Goal: Answer question/provide support: Share knowledge or assist other users

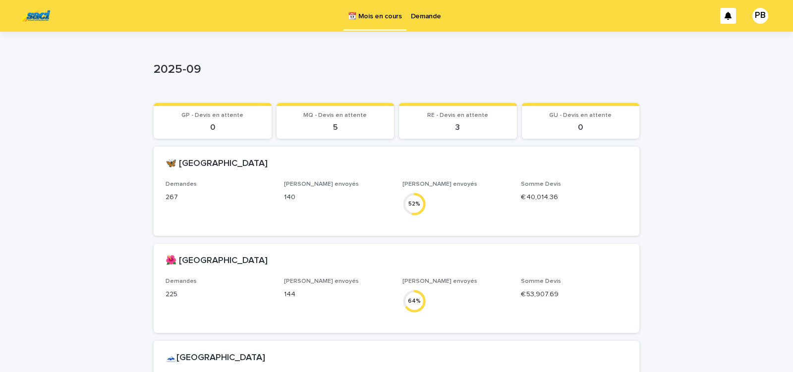
click at [704, 207] on div "Loading... Saving… Loading... Saving… 2025-09 2025-09 Sorry, there was an error…" at bounding box center [396, 308] width 793 height 553
click at [423, 14] on p "Demande" at bounding box center [426, 10] width 30 height 21
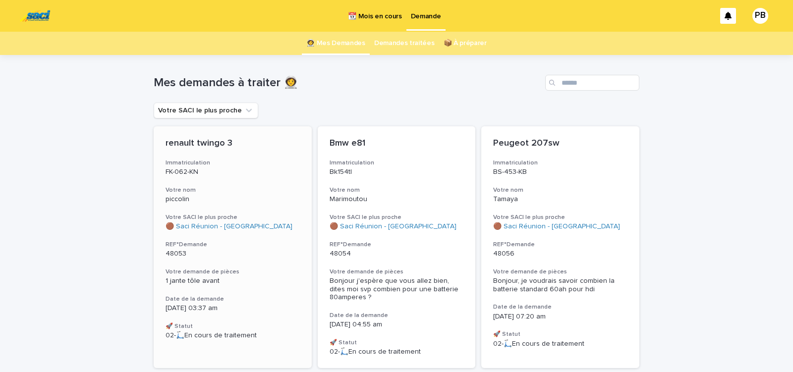
click at [283, 229] on div "🟤 Saci Réunion - [GEOGRAPHIC_DATA]" at bounding box center [232, 226] width 134 height 8
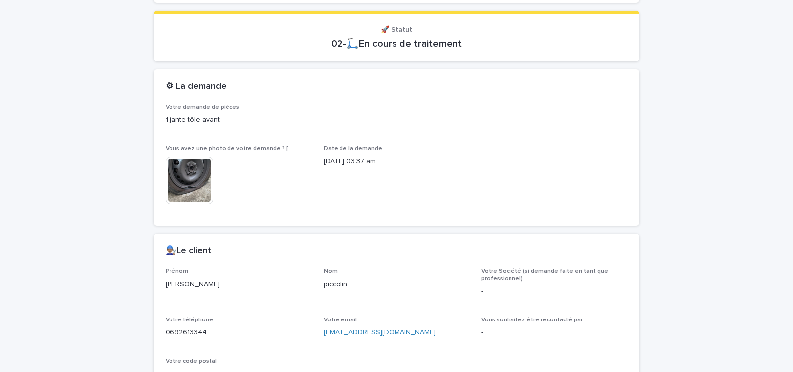
scroll to position [432, 0]
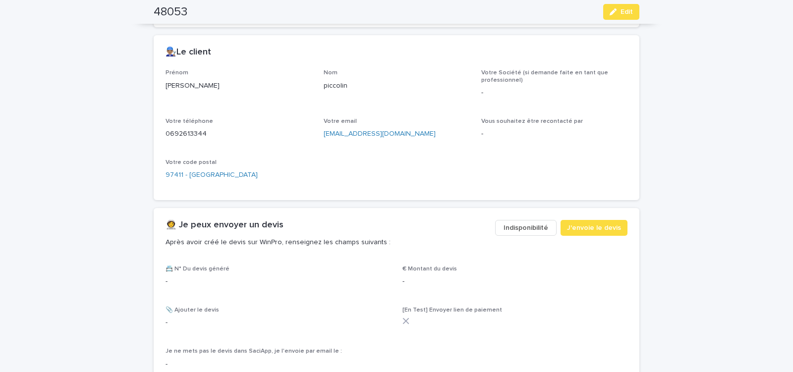
click at [511, 225] on span "Indisponibilité" at bounding box center [525, 228] width 45 height 10
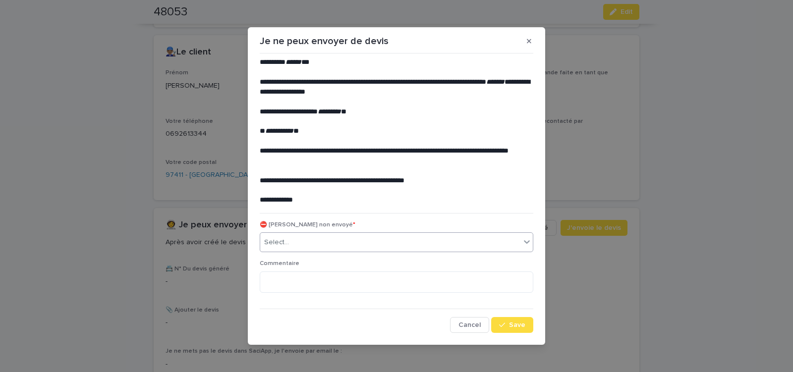
click at [311, 244] on div "Select..." at bounding box center [390, 242] width 260 height 16
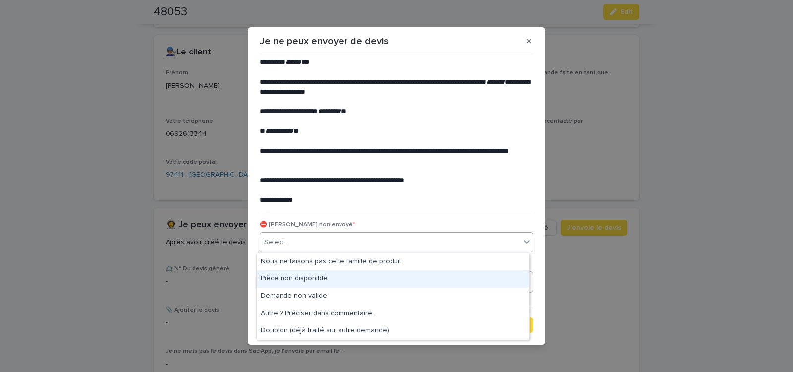
drag, startPoint x: 301, startPoint y: 271, endPoint x: 351, endPoint y: 279, distance: 50.7
click at [300, 276] on div "Pièce non disponible" at bounding box center [393, 278] width 272 height 17
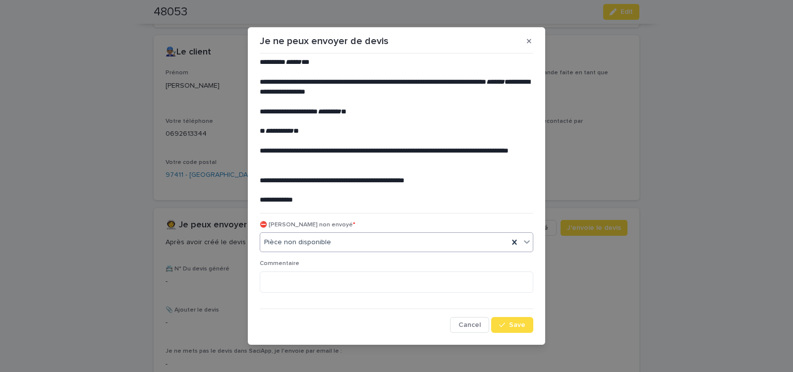
drag, startPoint x: 517, startPoint y: 322, endPoint x: 447, endPoint y: 295, distance: 74.3
click at [516, 322] on span "Save" at bounding box center [517, 324] width 16 height 7
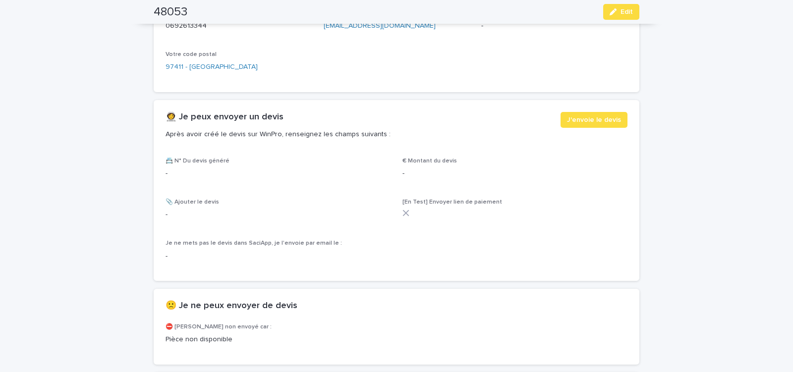
scroll to position [559, 0]
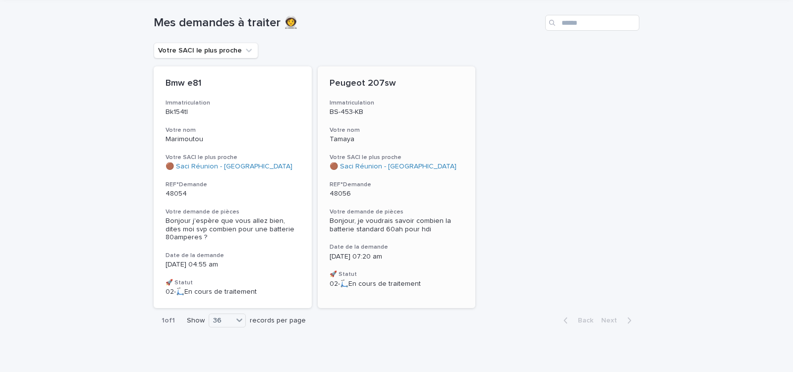
scroll to position [70, 0]
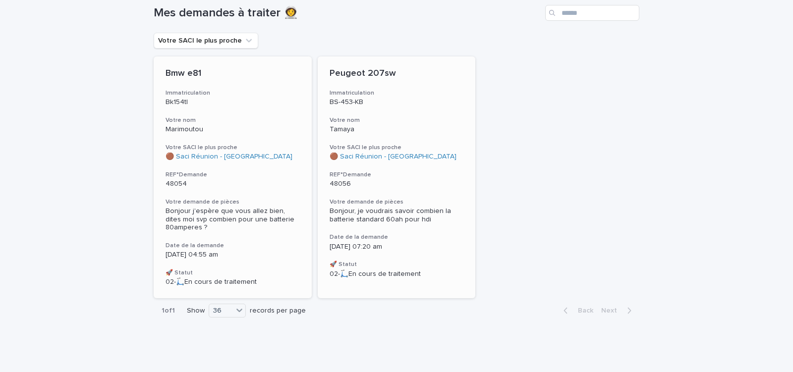
click at [278, 247] on h3 "Date de la demande" at bounding box center [232, 246] width 134 height 8
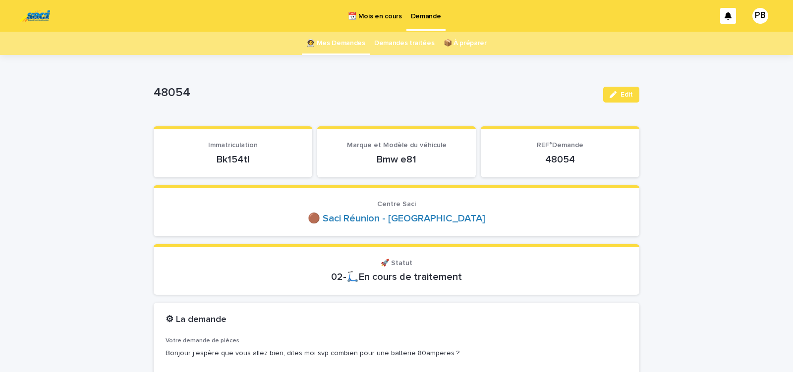
scroll to position [42, 0]
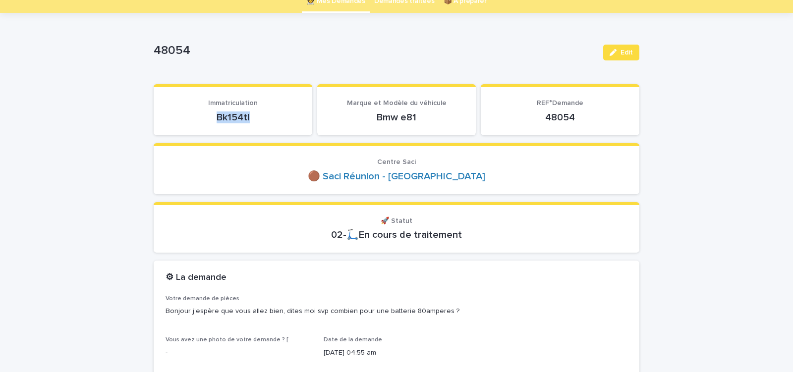
drag, startPoint x: 210, startPoint y: 119, endPoint x: 255, endPoint y: 116, distance: 44.7
click at [254, 116] on p "Bk154tl" at bounding box center [232, 117] width 135 height 12
copy p "Bk154tl"
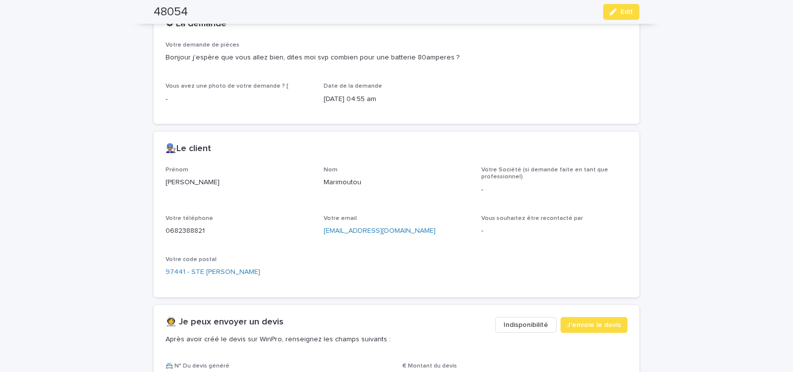
scroll to position [337, 0]
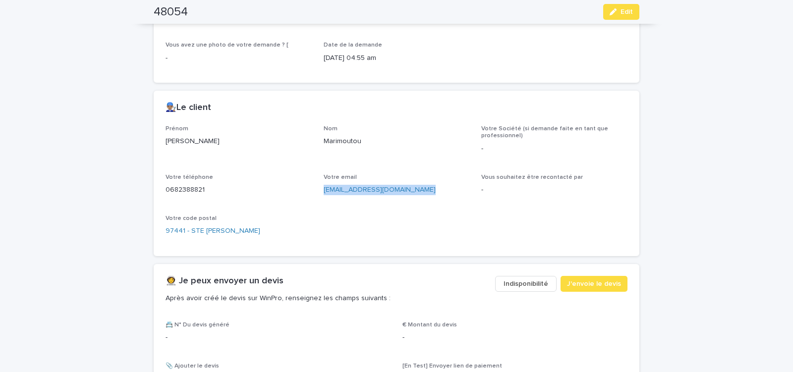
drag, startPoint x: 320, startPoint y: 195, endPoint x: 426, endPoint y: 193, distance: 106.0
click at [425, 194] on div "Votre email dimitrimarimoutou@outlook.fr" at bounding box center [396, 188] width 146 height 29
copy link "dimitrimarimoutou@outlook.fr"
click at [611, 14] on icon "button" at bounding box center [612, 11] width 7 height 7
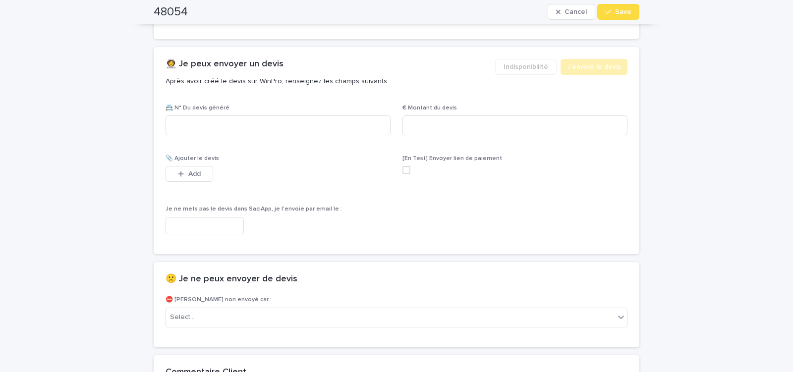
scroll to position [577, 0]
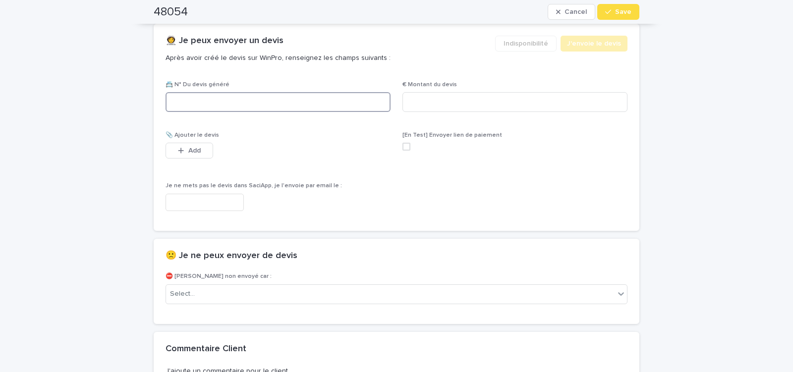
paste input "********"
type input "********"
drag, startPoint x: 437, startPoint y: 105, endPoint x: 403, endPoint y: 117, distance: 36.8
click at [437, 105] on input at bounding box center [514, 102] width 225 height 20
type input "******"
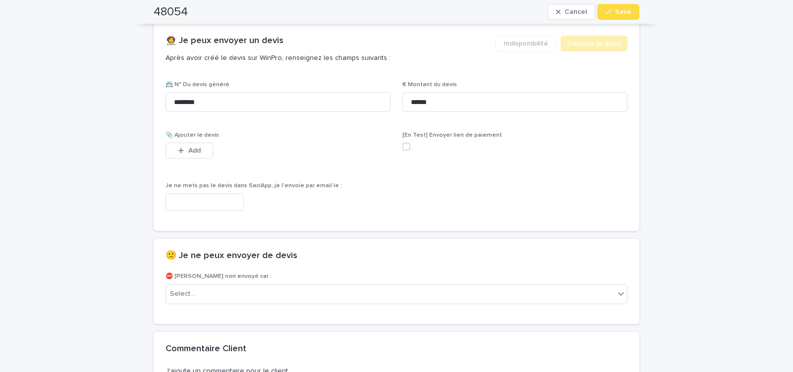
click at [206, 206] on input "text" at bounding box center [204, 202] width 78 height 17
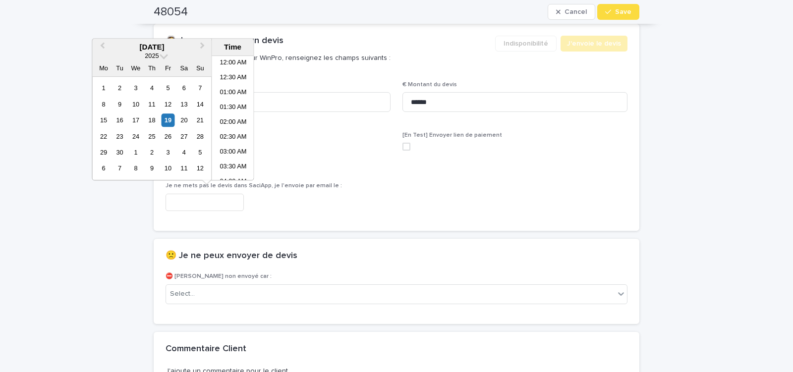
scroll to position [168, 0]
click at [228, 120] on li "07:30 AM" at bounding box center [233, 118] width 42 height 15
type input "**********"
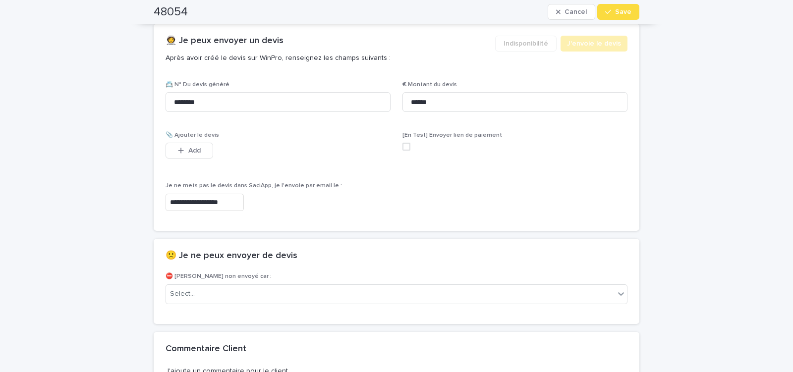
scroll to position [577, 0]
click at [612, 11] on div "button" at bounding box center [610, 11] width 10 height 7
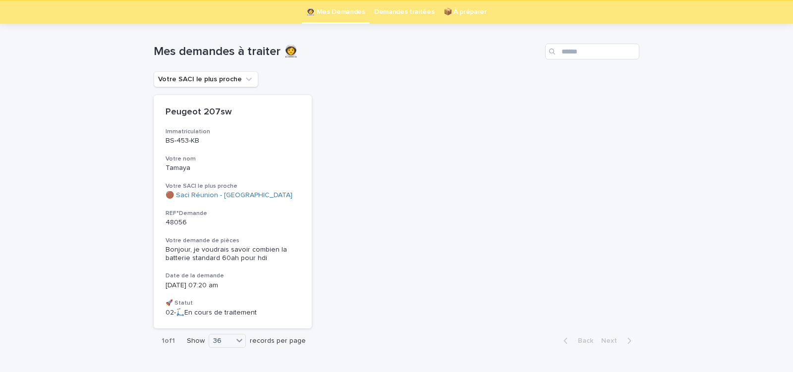
scroll to position [32, 0]
click at [270, 233] on div "Peugeot 207sw Immatriculation BS-453-KB Votre nom Tamaya Votre SACI le plus pro…" at bounding box center [233, 211] width 158 height 233
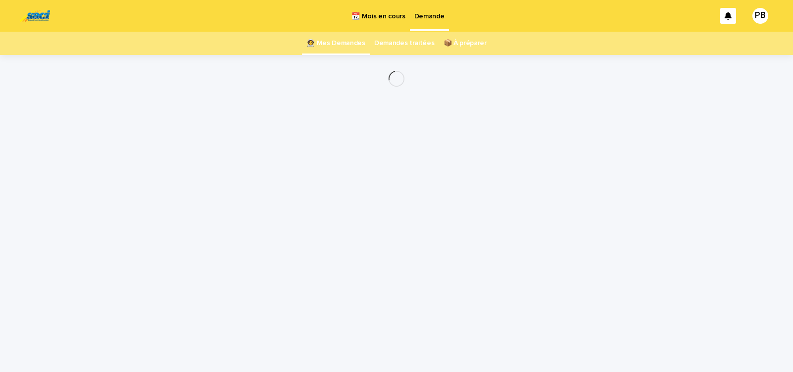
click at [270, 231] on div "Loading... Saving… Loading... Saving…" at bounding box center [396, 201] width 495 height 292
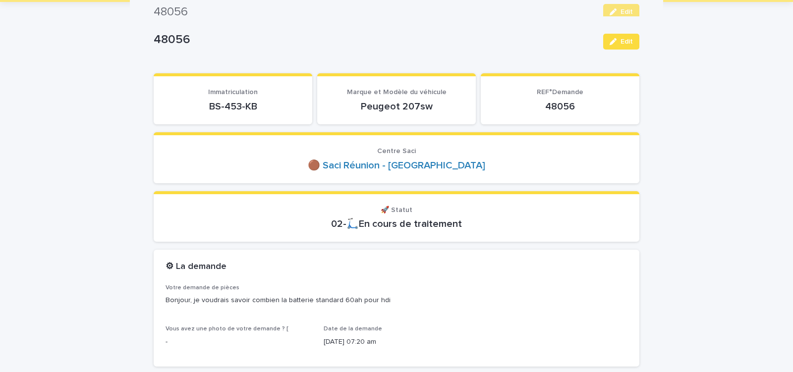
scroll to position [42, 0]
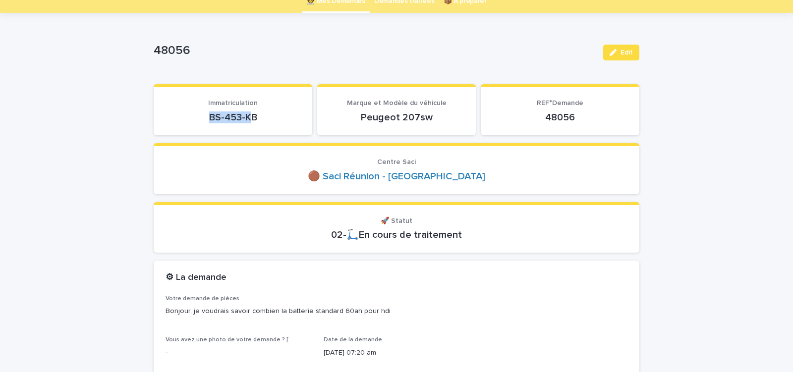
drag, startPoint x: 202, startPoint y: 116, endPoint x: 251, endPoint y: 117, distance: 48.6
click at [247, 116] on p "BS-453-KB" at bounding box center [232, 117] width 135 height 12
drag, startPoint x: 198, startPoint y: 119, endPoint x: 263, endPoint y: 118, distance: 65.4
click at [262, 119] on p "BS-453-KB" at bounding box center [232, 117] width 135 height 12
copy p "BS-453-KB"
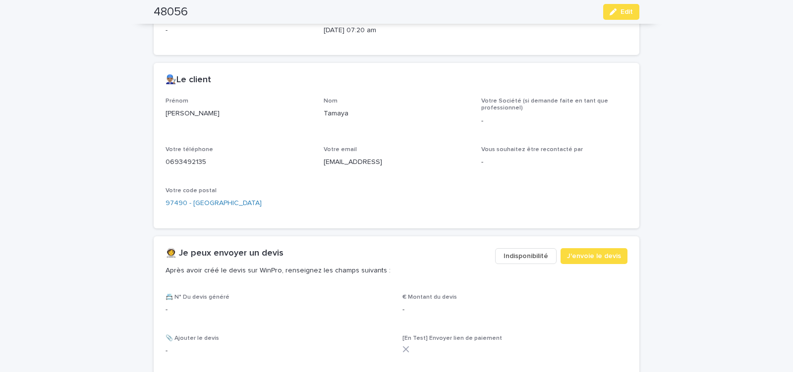
scroll to position [379, 0]
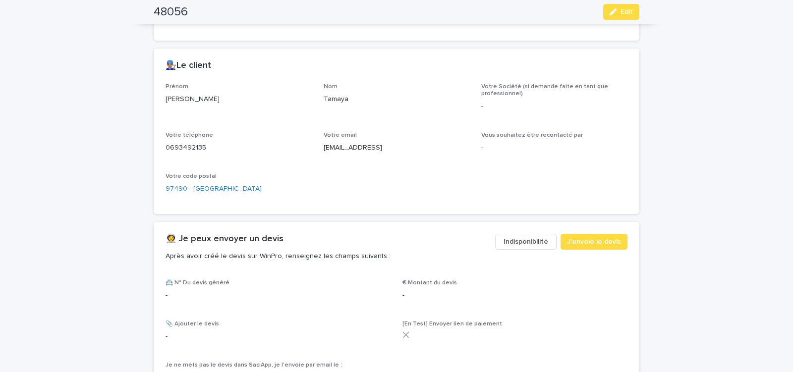
drag, startPoint x: 317, startPoint y: 155, endPoint x: 415, endPoint y: 160, distance: 97.7
click at [409, 160] on div "Prénom Yann Nom Tamaya Votre Société (si demande faite en tant que professionne…" at bounding box center [396, 142] width 462 height 119
copy p "tamayayann@gmail.comt"
click at [611, 13] on icon "button" at bounding box center [612, 11] width 7 height 7
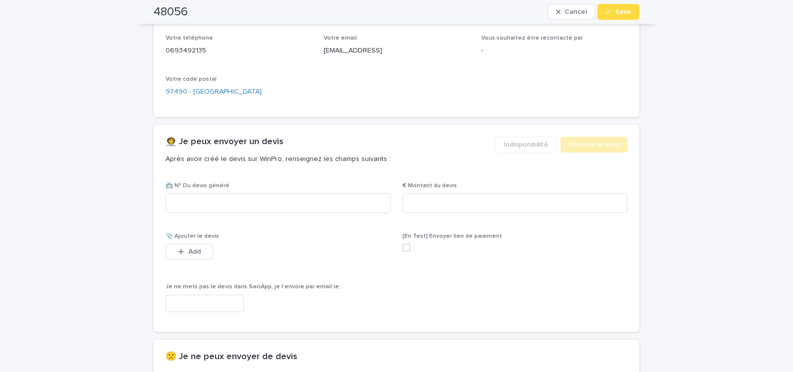
scroll to position [511, 0]
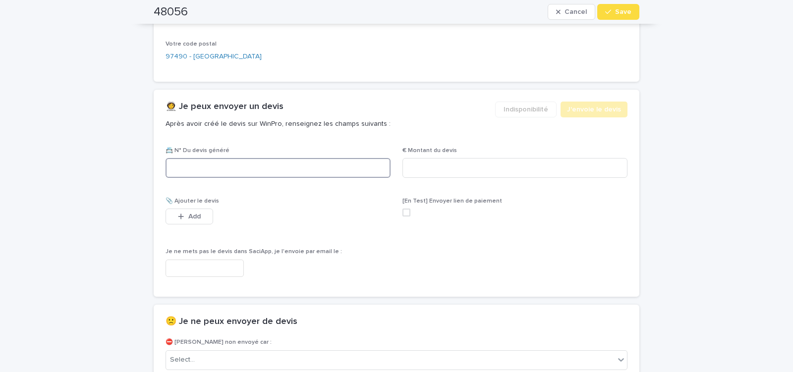
paste input "********"
type input "********"
drag, startPoint x: 428, startPoint y: 170, endPoint x: 384, endPoint y: 180, distance: 44.8
click at [428, 169] on input at bounding box center [514, 168] width 225 height 20
type input "******"
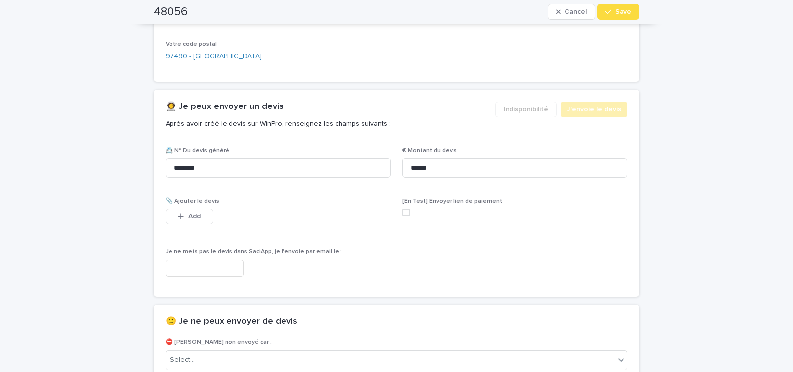
click at [221, 266] on input "text" at bounding box center [204, 268] width 78 height 17
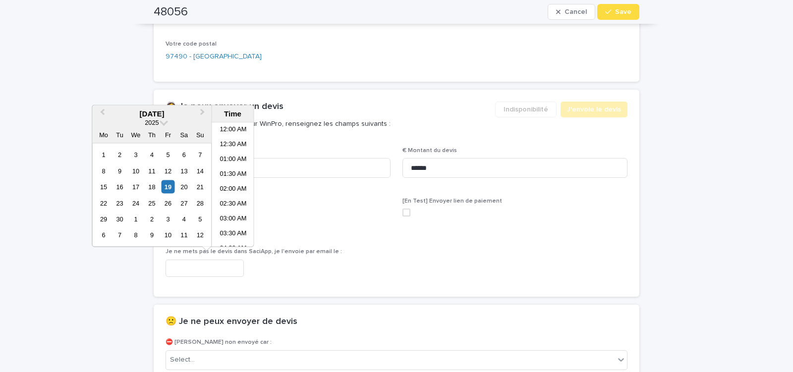
scroll to position [168, 0]
click at [228, 186] on li "07:30 AM" at bounding box center [233, 184] width 42 height 15
type input "**********"
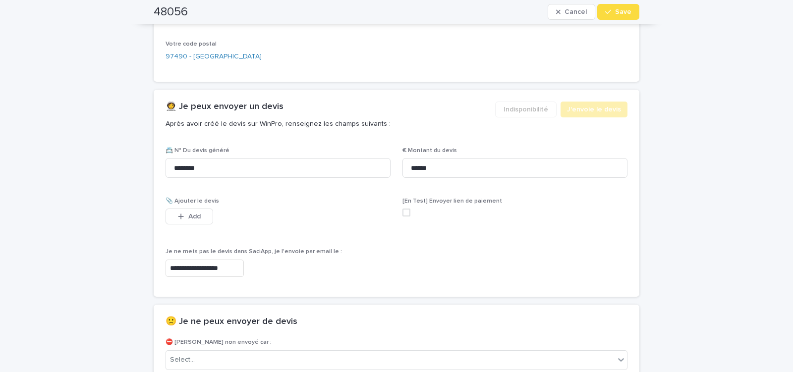
scroll to position [511, 0]
click at [615, 14] on span "Save" at bounding box center [623, 11] width 16 height 7
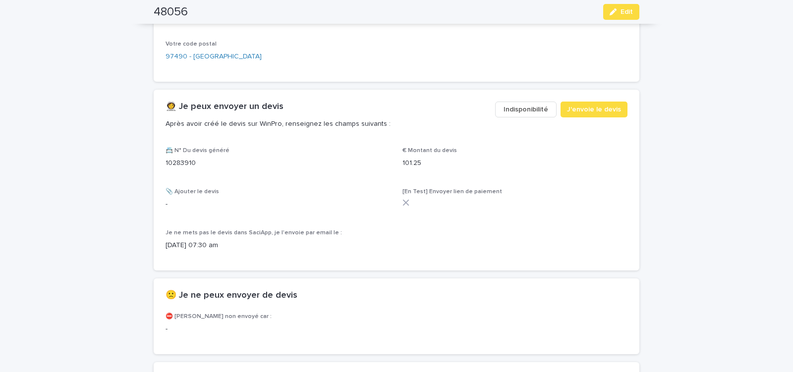
scroll to position [481, 0]
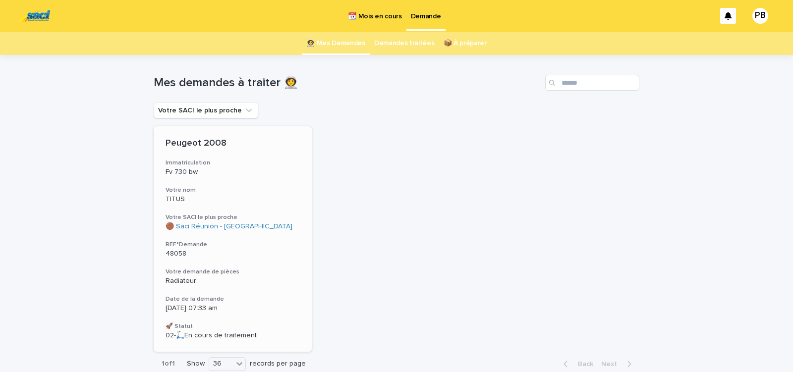
click at [279, 268] on h3 "Votre demande de pièces" at bounding box center [232, 272] width 134 height 8
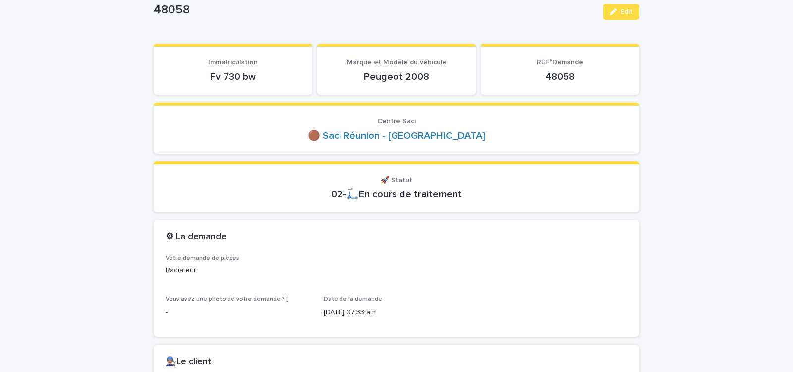
scroll to position [84, 0]
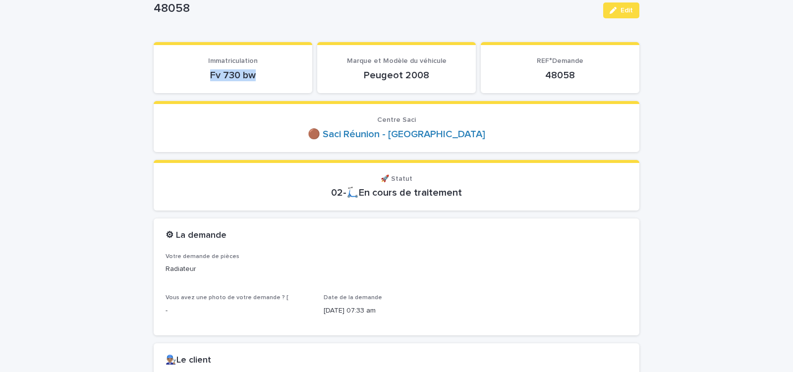
drag, startPoint x: 205, startPoint y: 74, endPoint x: 261, endPoint y: 74, distance: 56.0
click at [259, 74] on p "Fv 730 bw" at bounding box center [232, 75] width 135 height 12
copy p "Fv 730 bw"
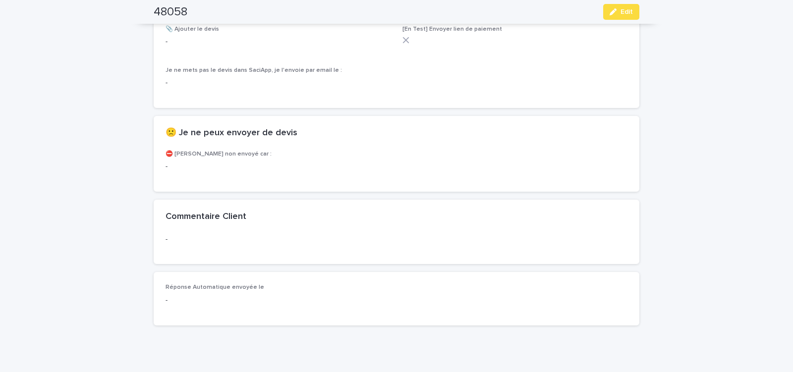
scroll to position [505, 0]
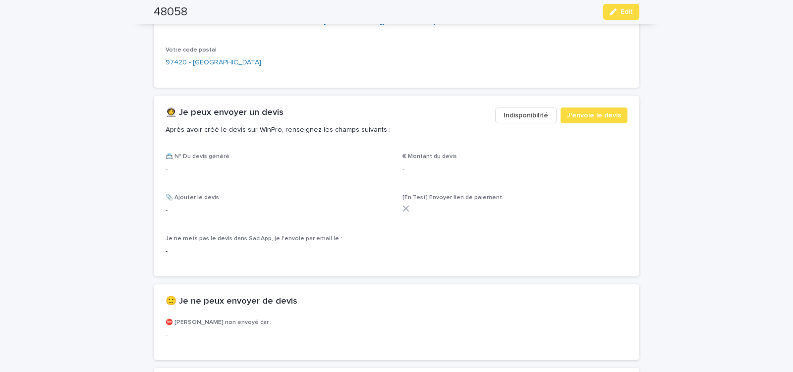
click at [521, 115] on span "Indisponibilité" at bounding box center [525, 115] width 45 height 10
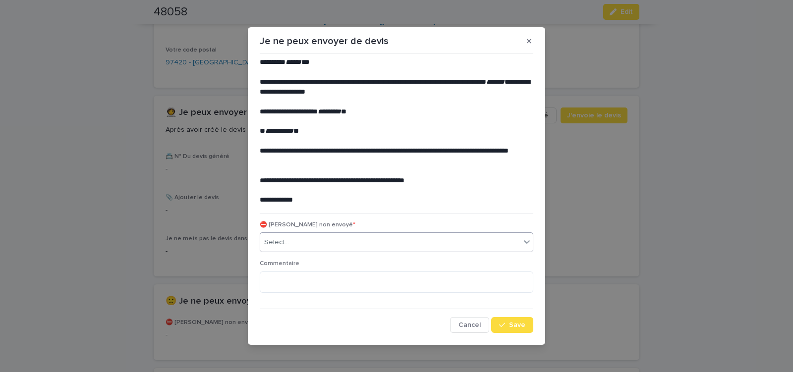
click at [308, 242] on div "Select..." at bounding box center [390, 242] width 260 height 16
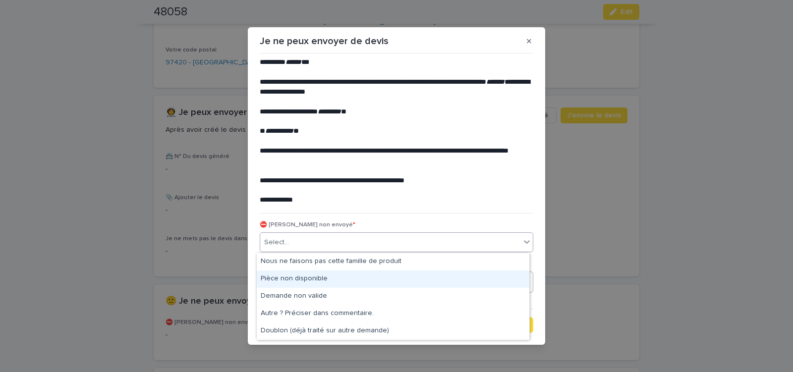
click at [299, 275] on div "Pièce non disponible" at bounding box center [393, 278] width 272 height 17
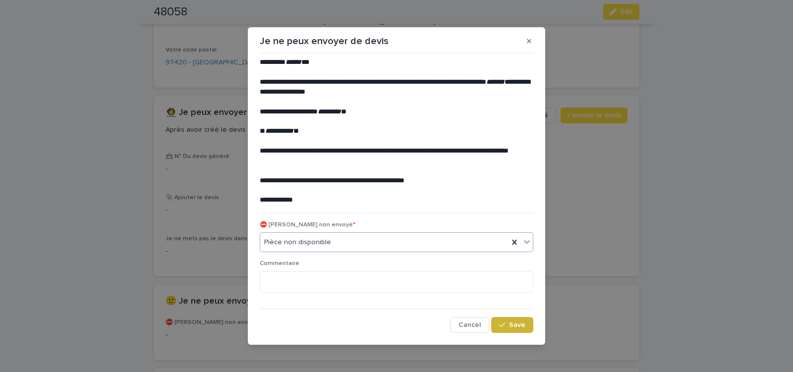
click at [500, 324] on icon "button" at bounding box center [502, 324] width 6 height 4
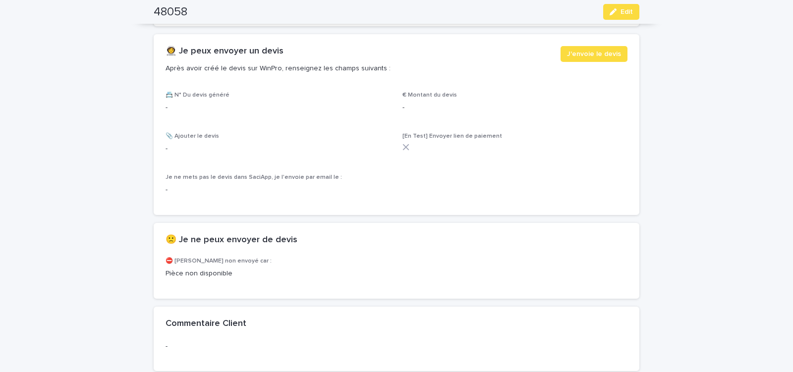
scroll to position [632, 0]
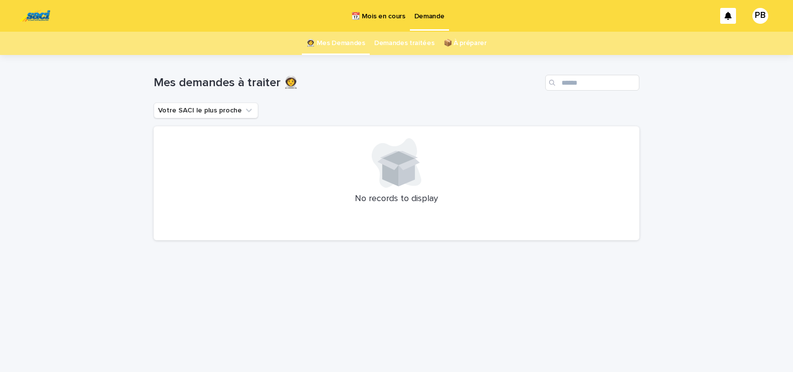
click at [372, 15] on p "📆 Mois en cours" at bounding box center [378, 10] width 54 height 21
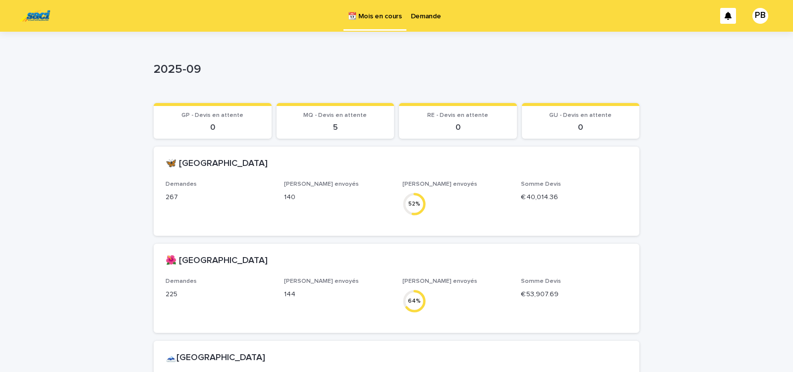
click at [428, 16] on p "Demande" at bounding box center [426, 10] width 30 height 21
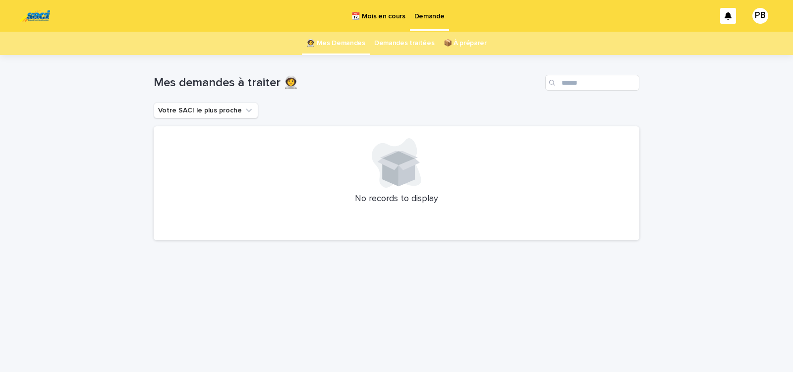
click at [124, 136] on div "Loading... Saving… Loading... Saving… Mes demandes à traiter 👩‍🚀 Votre SACI le …" at bounding box center [396, 213] width 793 height 317
click at [374, 16] on p "📆 Mois en cours" at bounding box center [378, 10] width 54 height 21
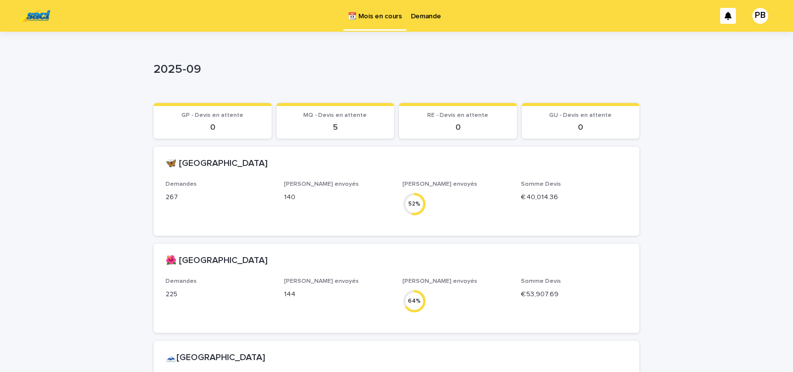
click at [430, 20] on p "Demande" at bounding box center [426, 10] width 30 height 21
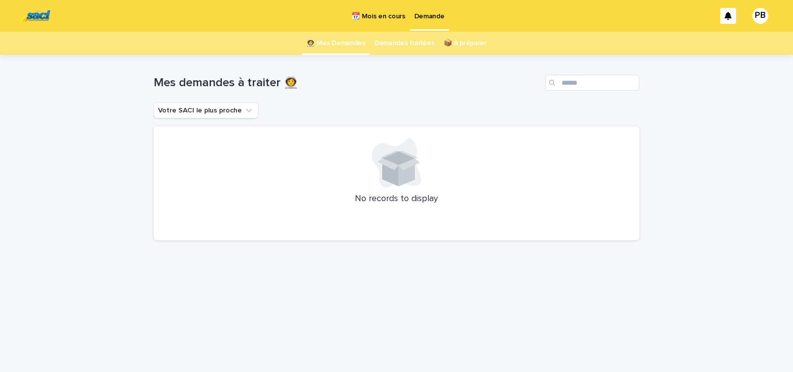
click at [347, 263] on div "Loading... Saving… Loading... Saving… Mes demandes à traiter 👩‍🚀 Votre SACI le …" at bounding box center [396, 201] width 495 height 292
click at [79, 166] on div "Loading... Saving… Loading... Saving… Mes demandes à traiter 👩‍🚀 Votre SACI le …" at bounding box center [396, 213] width 793 height 317
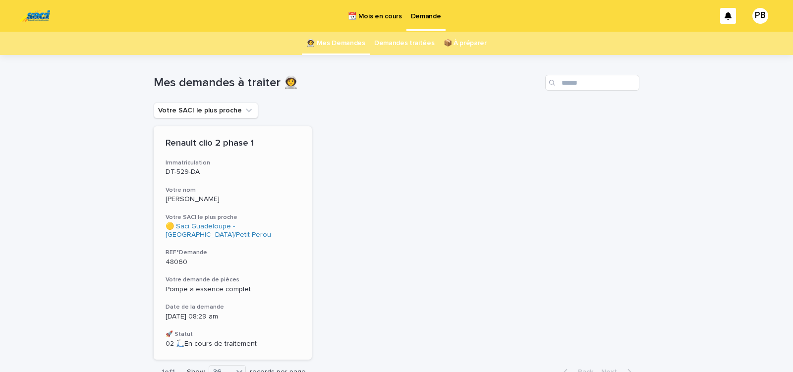
click at [268, 256] on h3 "REF°Demande" at bounding box center [232, 253] width 134 height 8
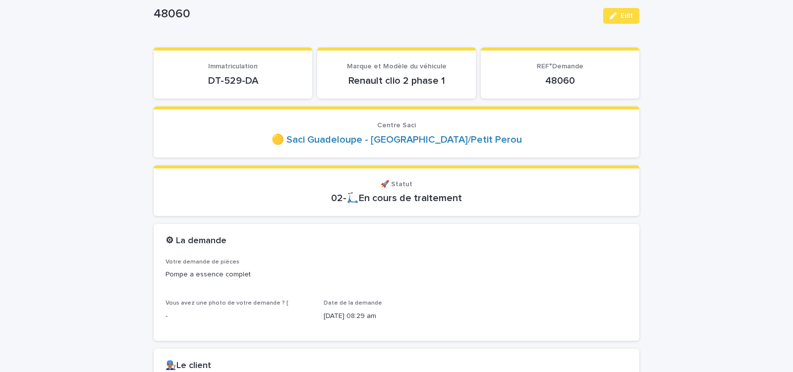
scroll to position [126, 0]
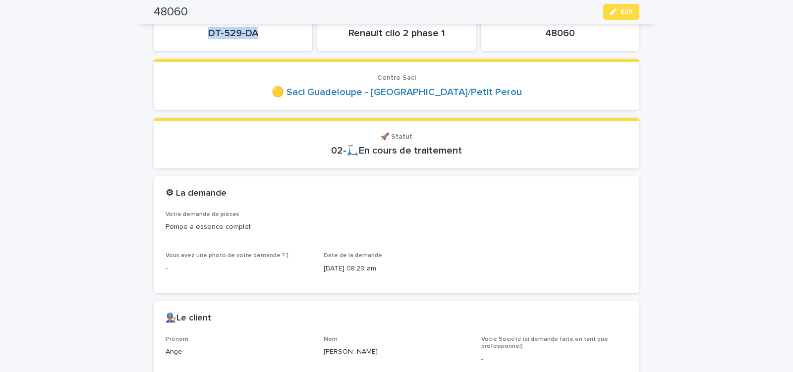
drag, startPoint x: 202, startPoint y: 32, endPoint x: 255, endPoint y: 38, distance: 53.4
click at [254, 38] on p "DT-529-DA" at bounding box center [232, 33] width 135 height 12
copy p "DT-529-DA"
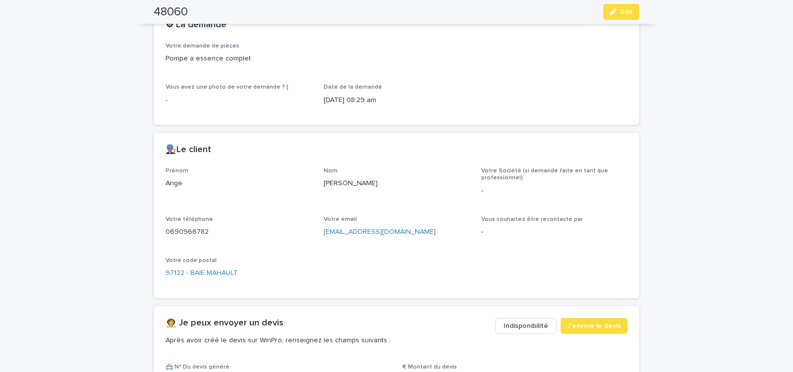
scroll to position [421, 0]
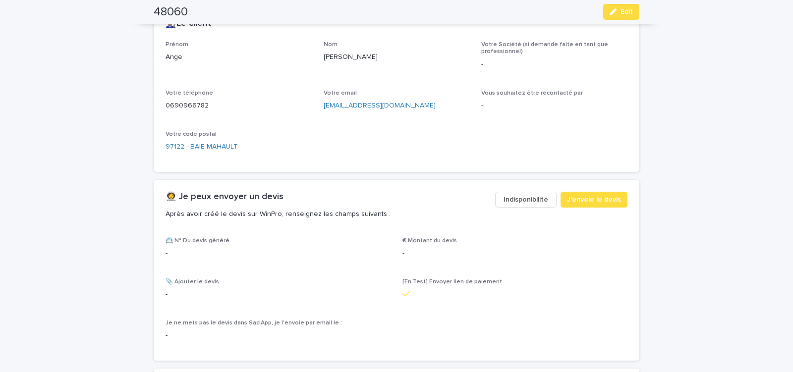
click at [510, 203] on button "Indisponibilité" at bounding box center [525, 200] width 61 height 16
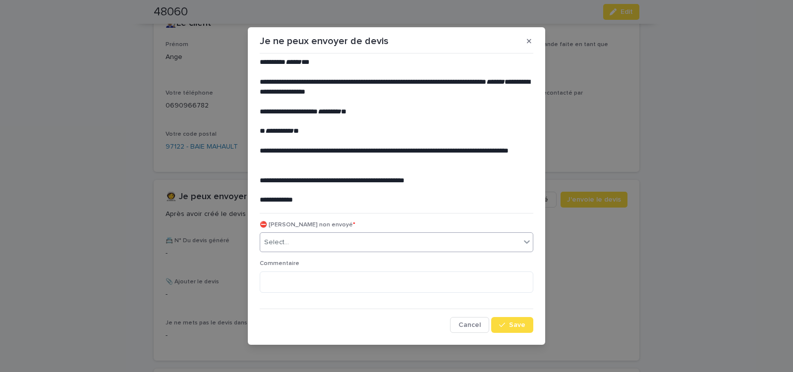
click at [345, 244] on div "Select..." at bounding box center [390, 242] width 260 height 16
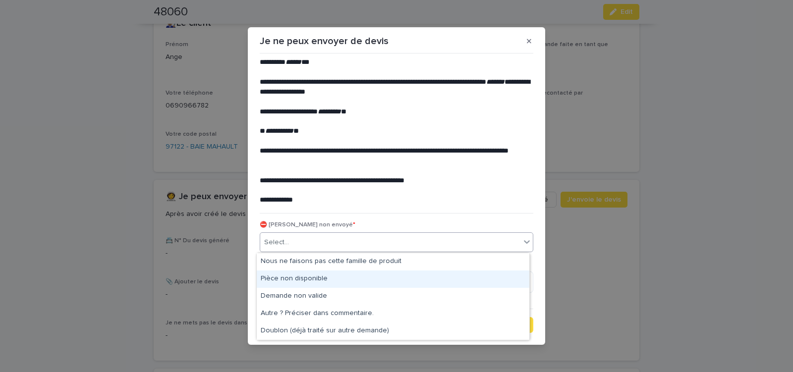
click at [318, 277] on div "Pièce non disponible" at bounding box center [393, 278] width 272 height 17
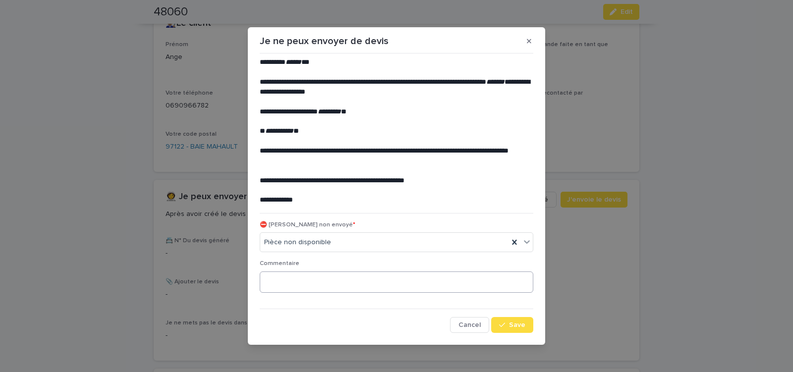
drag, startPoint x: 504, startPoint y: 326, endPoint x: 406, endPoint y: 279, distance: 108.8
click at [501, 322] on div "button" at bounding box center [504, 324] width 10 height 7
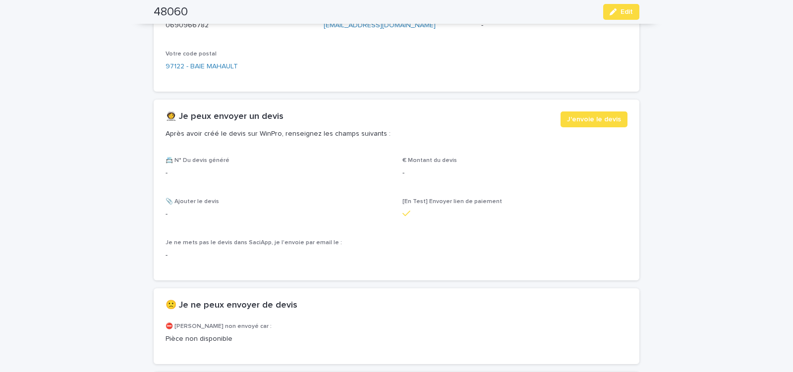
scroll to position [548, 0]
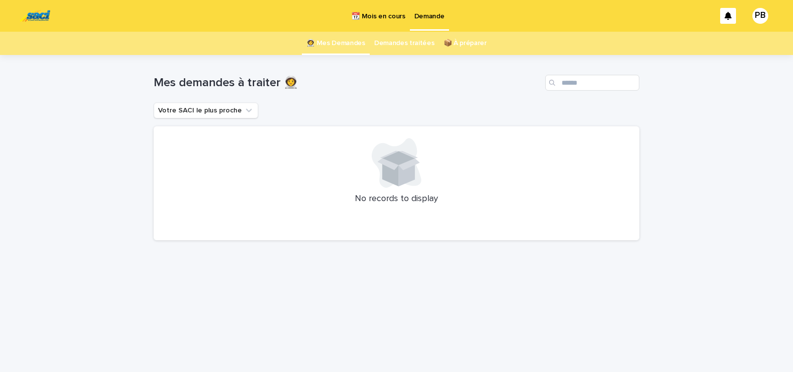
click at [131, 296] on div "Loading... Saving… Loading... Saving… Mes demandes à traiter 👩‍🚀 Votre SACI le …" at bounding box center [396, 213] width 793 height 317
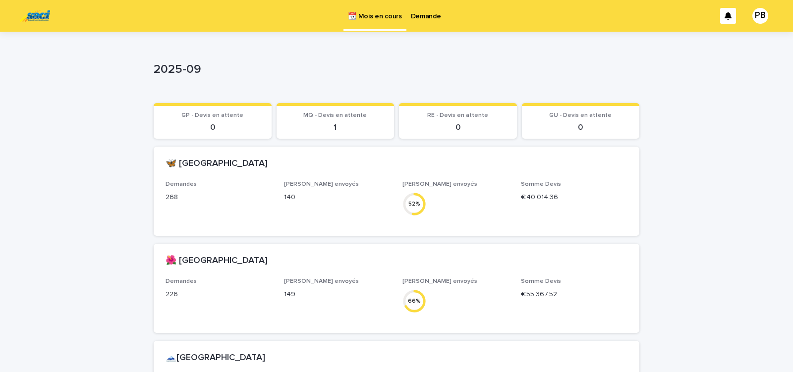
click at [426, 16] on p "Demande" at bounding box center [426, 10] width 30 height 21
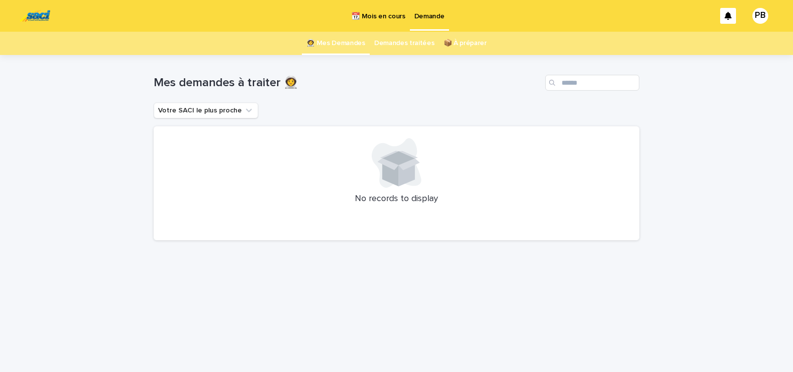
click at [375, 15] on p "📆 Mois en cours" at bounding box center [378, 10] width 54 height 21
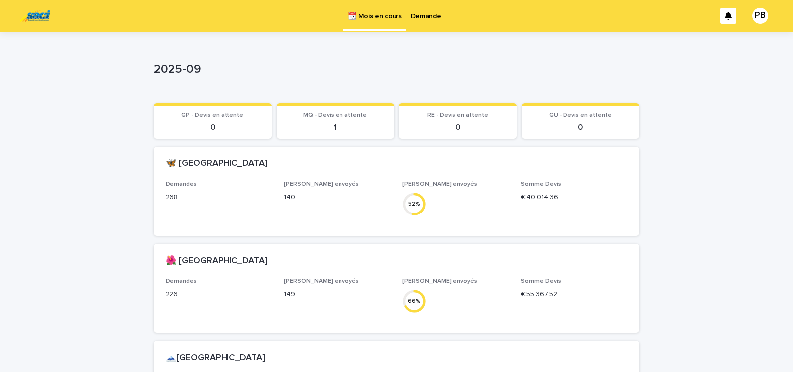
click at [429, 18] on p "Demande" at bounding box center [426, 10] width 30 height 21
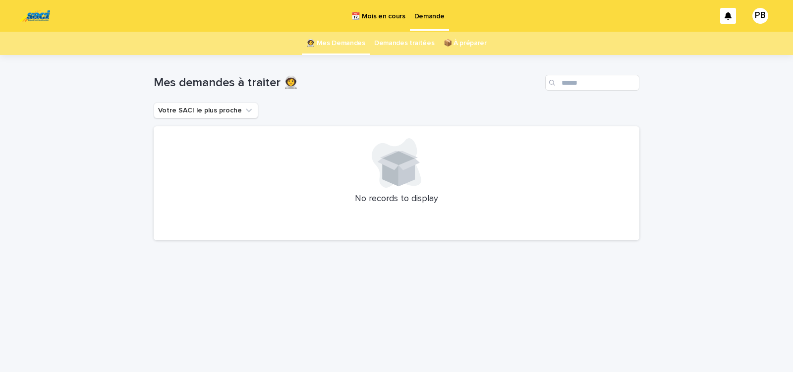
click at [373, 13] on p "📆 Mois en cours" at bounding box center [378, 10] width 54 height 21
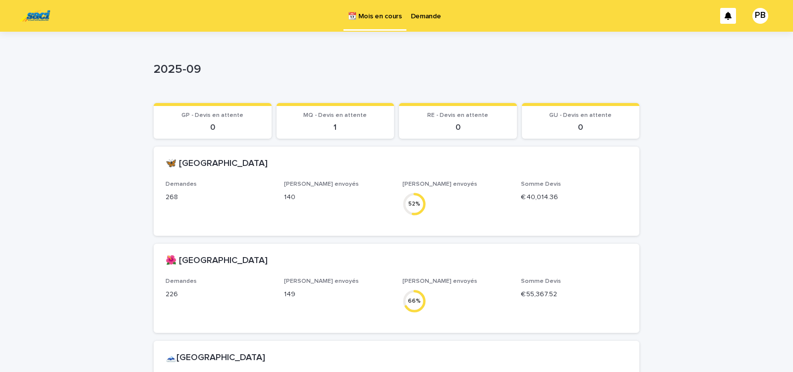
click at [498, 71] on p "2025-09" at bounding box center [395, 69] width 482 height 14
click at [559, 73] on p "2025-09" at bounding box center [395, 69] width 482 height 14
click at [426, 13] on p "Demande" at bounding box center [426, 10] width 30 height 21
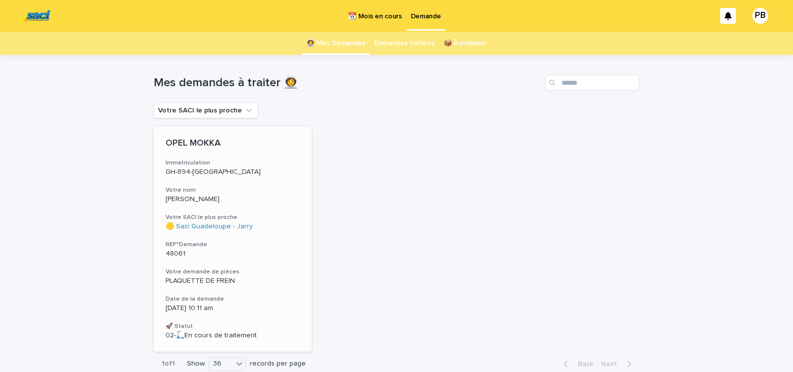
click at [286, 235] on div "OPEL MOKKA Immatriculation GH-894-NC Votre nom ANDRE Votre SACI le plus proche …" at bounding box center [233, 238] width 158 height 225
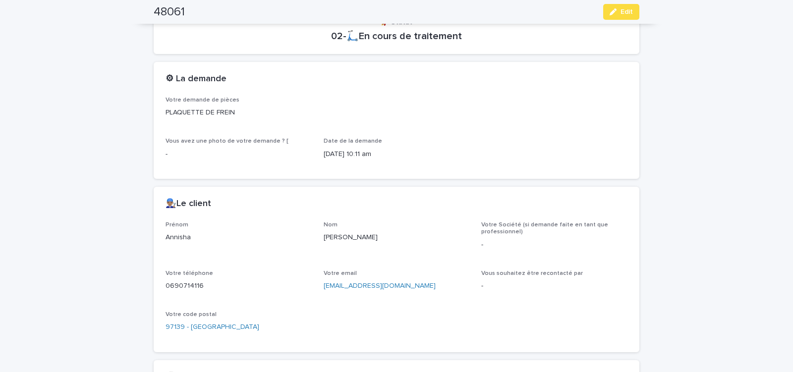
scroll to position [84, 0]
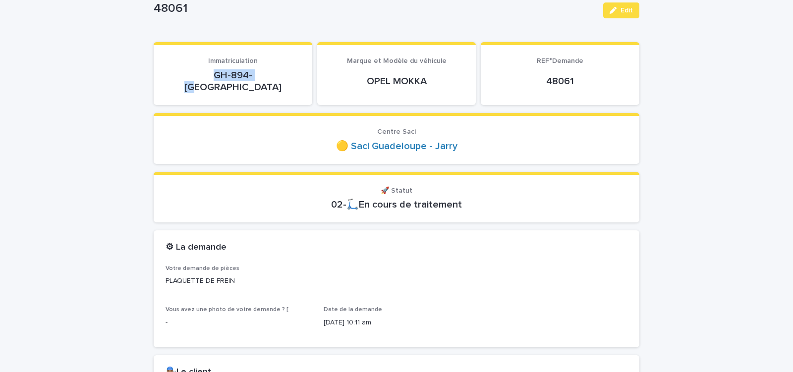
drag, startPoint x: 201, startPoint y: 75, endPoint x: 259, endPoint y: 75, distance: 58.5
click at [258, 75] on p "GH-894-[GEOGRAPHIC_DATA]" at bounding box center [232, 81] width 135 height 24
copy p "GH-894-[GEOGRAPHIC_DATA]"
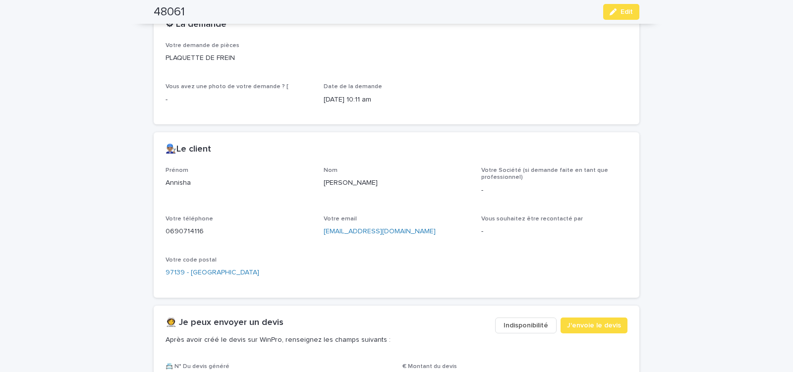
scroll to position [295, 0]
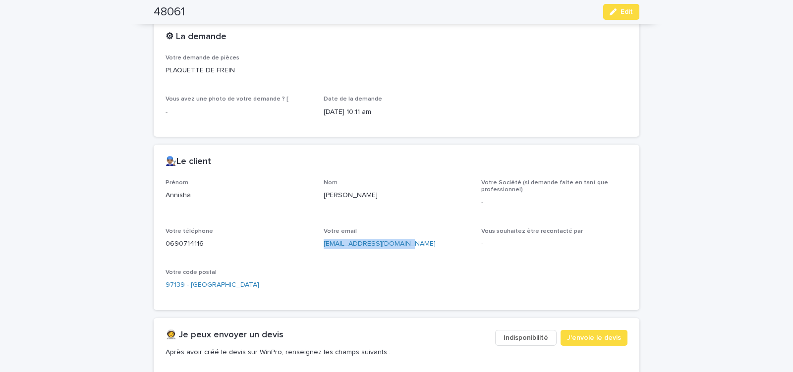
drag, startPoint x: 319, startPoint y: 237, endPoint x: 424, endPoint y: 249, distance: 105.3
click at [424, 249] on div "[PERSON_NAME] Nom ANDRE Votre Société (si demande faite en tant que professionn…" at bounding box center [396, 238] width 462 height 119
copy link "[EMAIL_ADDRESS][DOMAIN_NAME]"
click at [584, 331] on button "J'envoie le devis" at bounding box center [593, 338] width 67 height 16
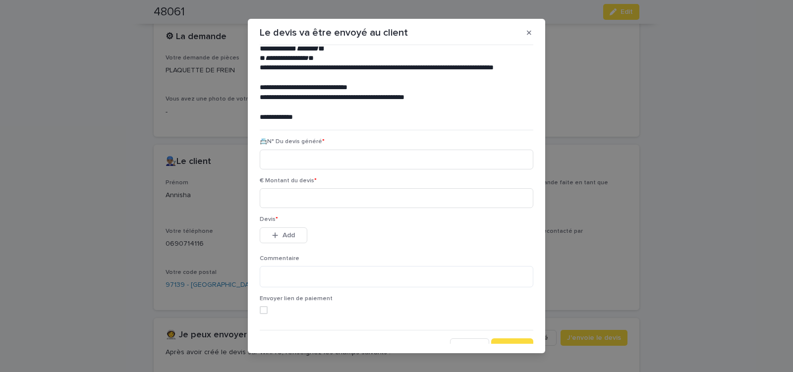
scroll to position [45, 0]
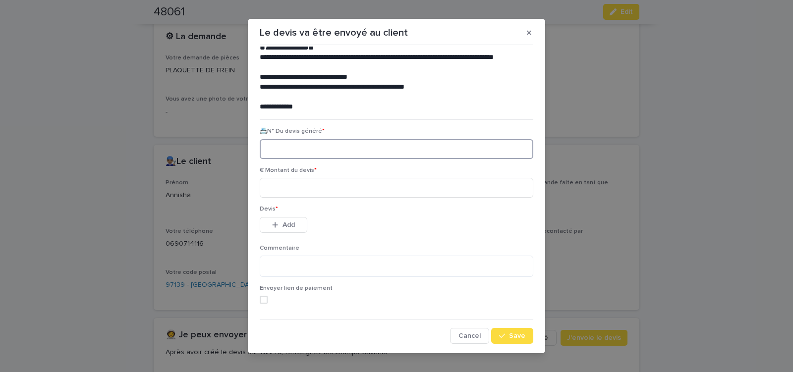
paste input "********"
type input "********"
click at [304, 185] on input at bounding box center [396, 188] width 273 height 20
type input "*****"
click at [282, 228] on span "Add" at bounding box center [288, 224] width 12 height 7
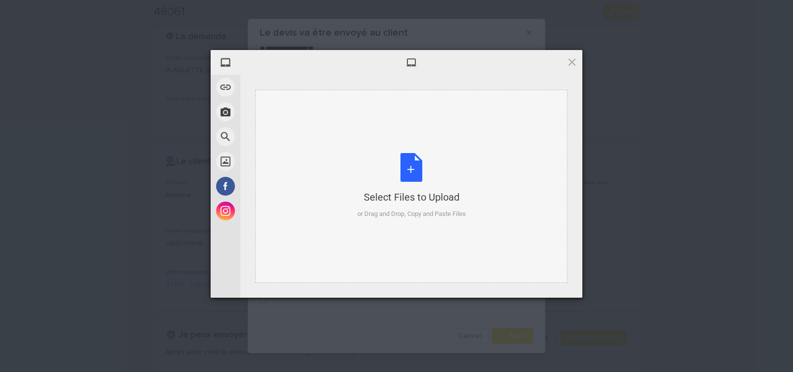
click at [412, 171] on div "Select Files to Upload or Drag and Drop, Copy and Paste Files" at bounding box center [411, 186] width 108 height 66
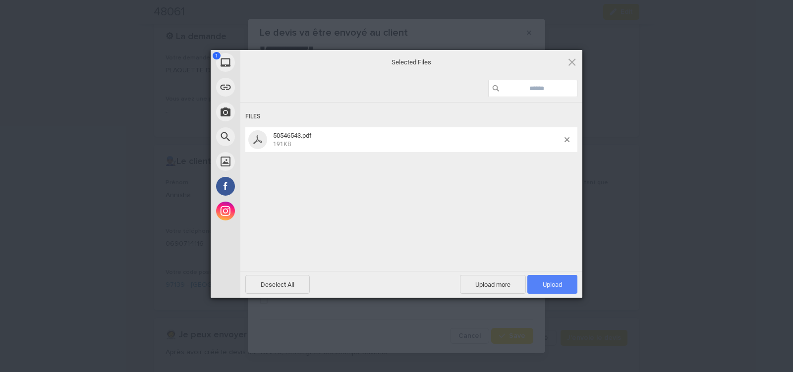
click at [558, 285] on span "Upload 1" at bounding box center [551, 284] width 19 height 7
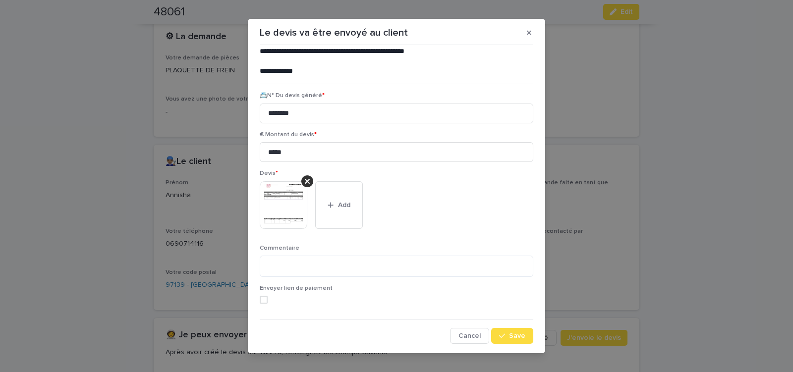
scroll to position [11, 0]
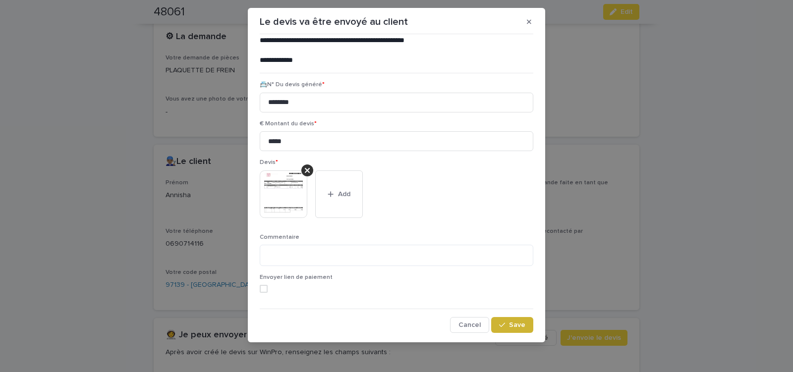
click at [510, 327] on span "Save" at bounding box center [517, 324] width 16 height 7
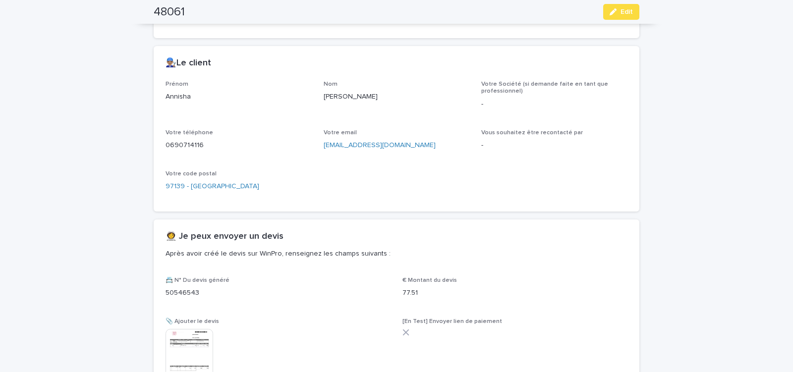
scroll to position [476, 0]
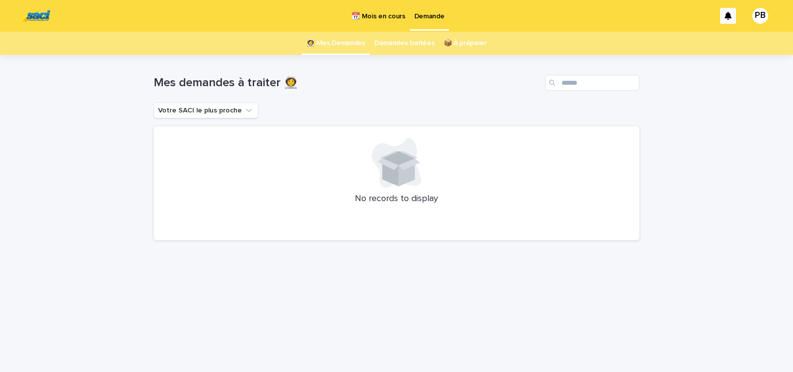
click at [375, 17] on p "📆 Mois en cours" at bounding box center [378, 10] width 54 height 21
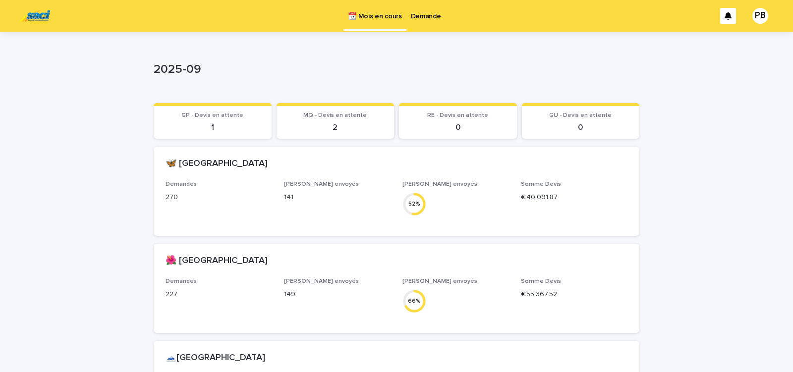
click at [422, 14] on p "Demande" at bounding box center [426, 10] width 30 height 21
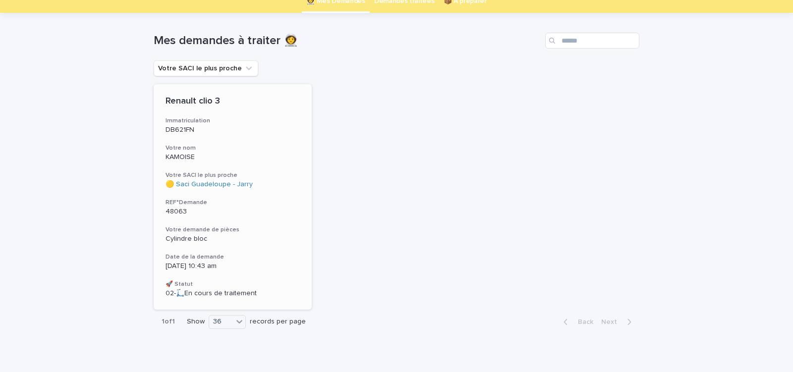
scroll to position [54, 0]
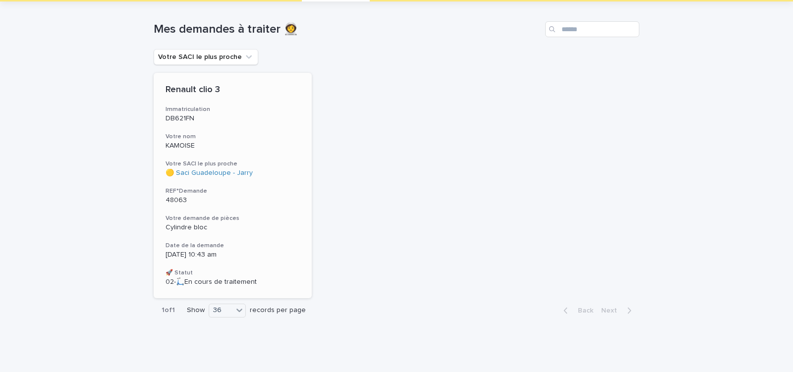
click at [279, 217] on h3 "Votre demande de pièces" at bounding box center [232, 218] width 134 height 8
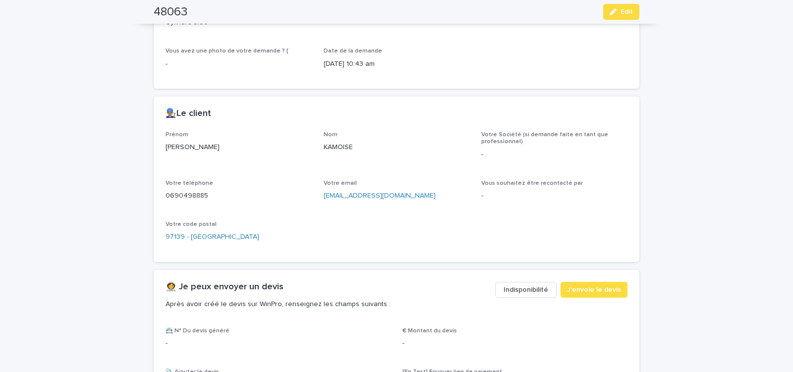
scroll to position [379, 0]
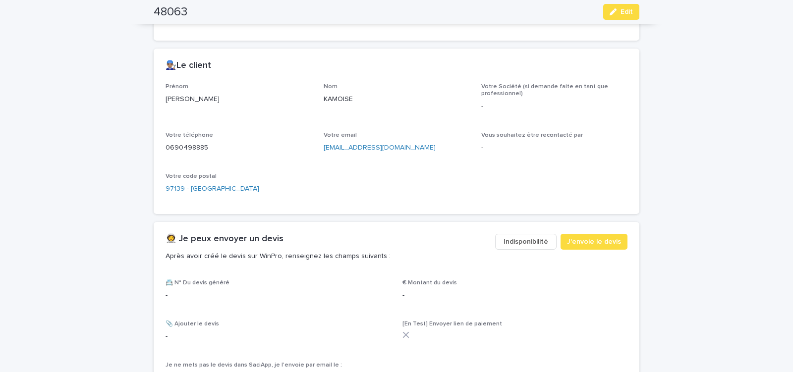
click at [507, 242] on span "Indisponibilité" at bounding box center [525, 242] width 45 height 10
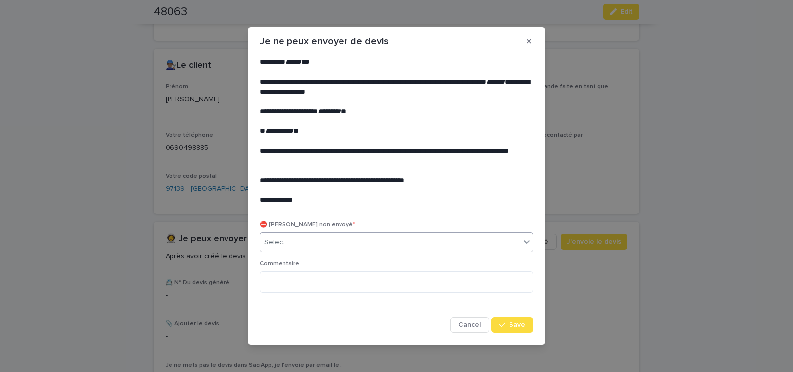
click at [363, 240] on div "Select..." at bounding box center [390, 242] width 260 height 16
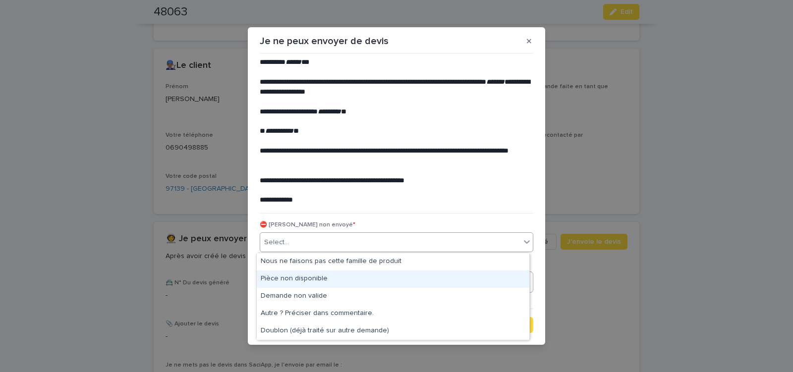
click at [321, 277] on div "Pièce non disponible" at bounding box center [393, 278] width 272 height 17
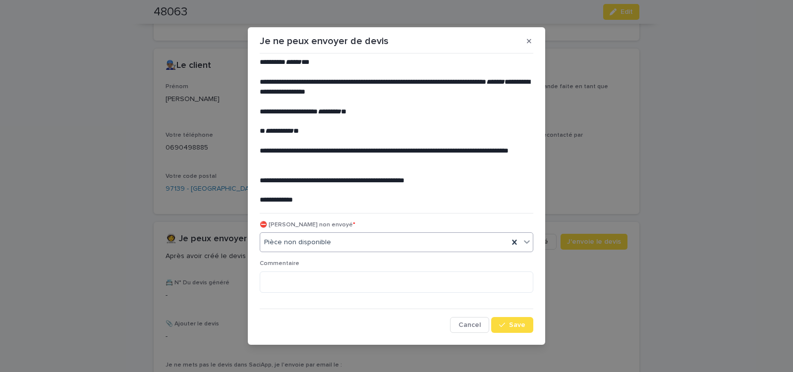
drag, startPoint x: 509, startPoint y: 323, endPoint x: 429, endPoint y: 269, distance: 97.0
click at [508, 321] on button "Save" at bounding box center [512, 325] width 42 height 16
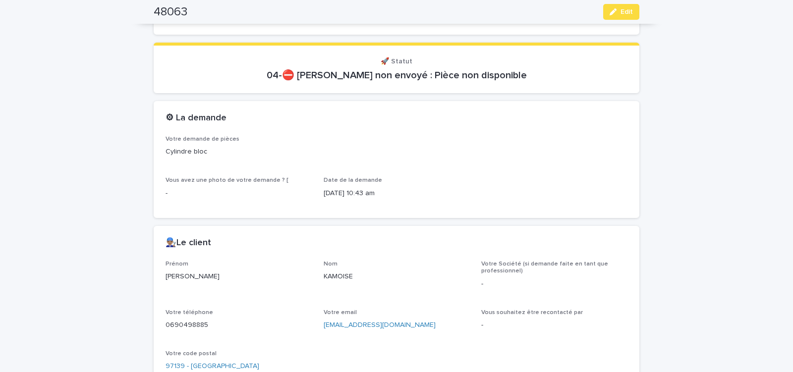
scroll to position [169, 0]
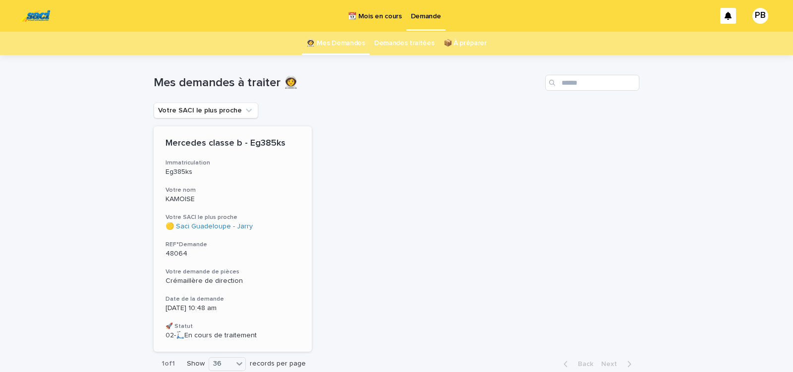
click at [289, 267] on div "Mercedes classe b - Eg385ks Immatriculation Eg385ks Votre nom KAMOISE Votre SAC…" at bounding box center [233, 238] width 158 height 225
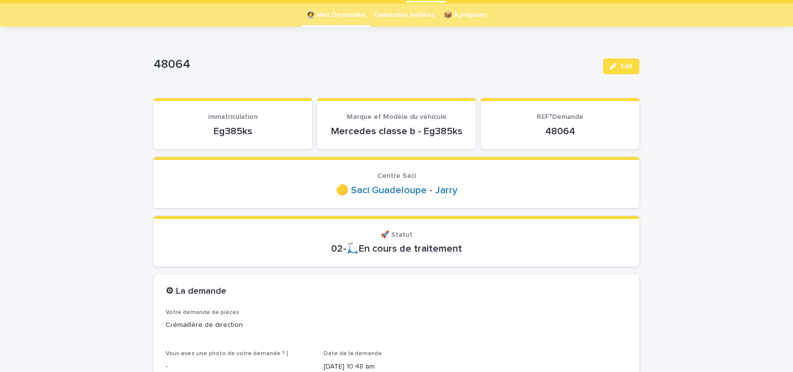
scroll to position [42, 0]
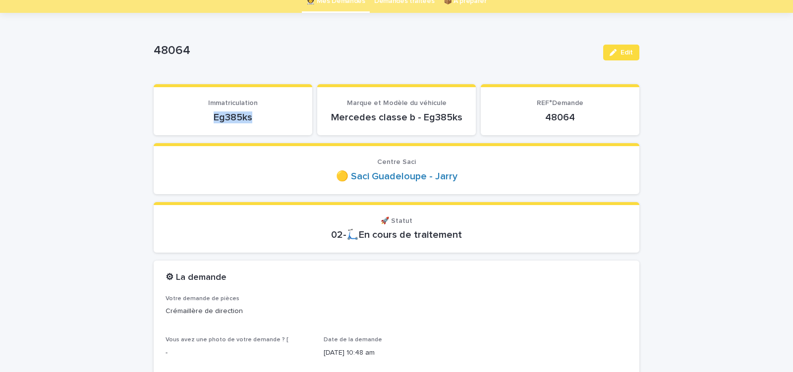
drag, startPoint x: 210, startPoint y: 115, endPoint x: 254, endPoint y: 111, distance: 44.3
click at [254, 111] on p "Eg385ks" at bounding box center [232, 117] width 135 height 12
copy p "Eg385ks"
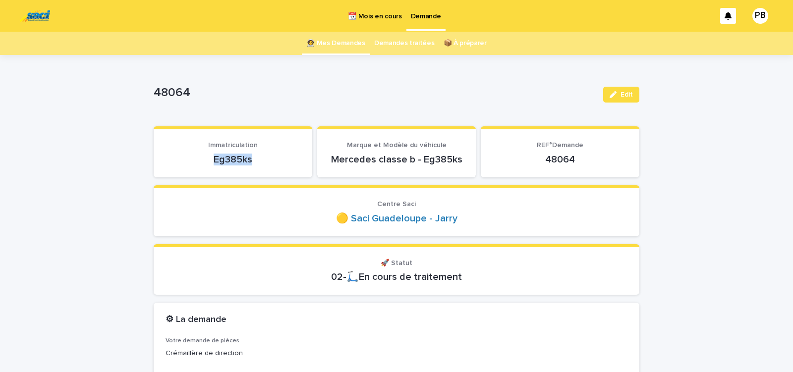
click at [381, 17] on p "📆 Mois en cours" at bounding box center [375, 10] width 54 height 21
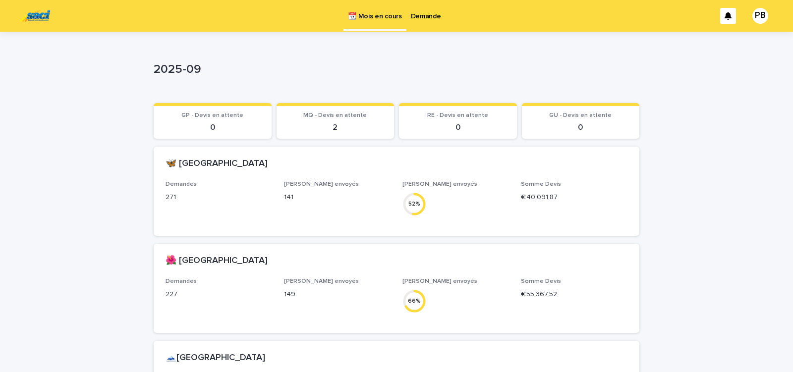
click at [432, 13] on p "Demande" at bounding box center [426, 10] width 30 height 21
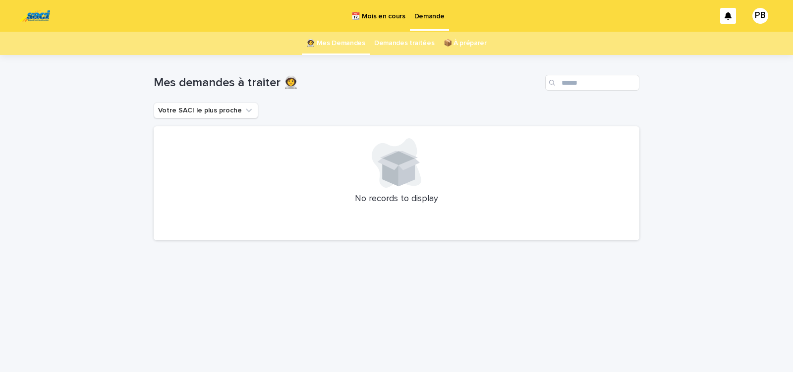
click at [408, 42] on link "Demandes traitées" at bounding box center [404, 43] width 60 height 23
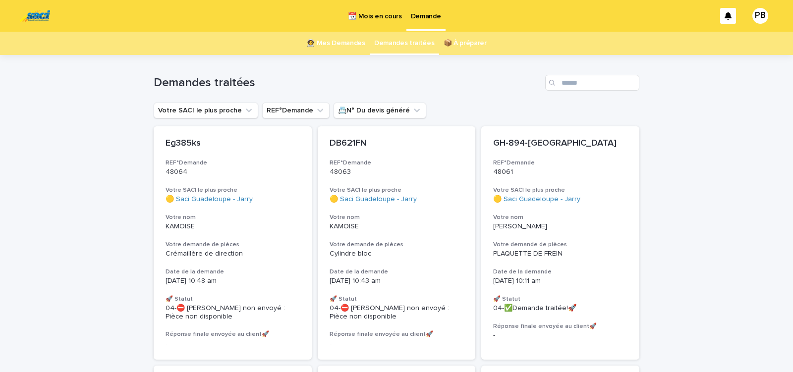
click at [372, 17] on p "📆 Mois en cours" at bounding box center [375, 10] width 54 height 21
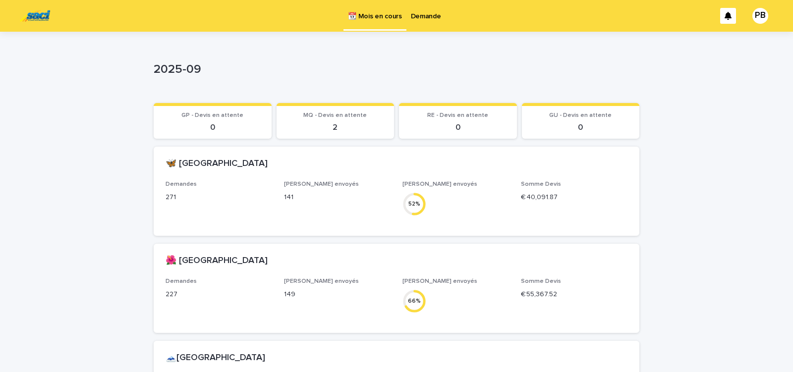
click at [425, 17] on p "Demande" at bounding box center [426, 10] width 30 height 21
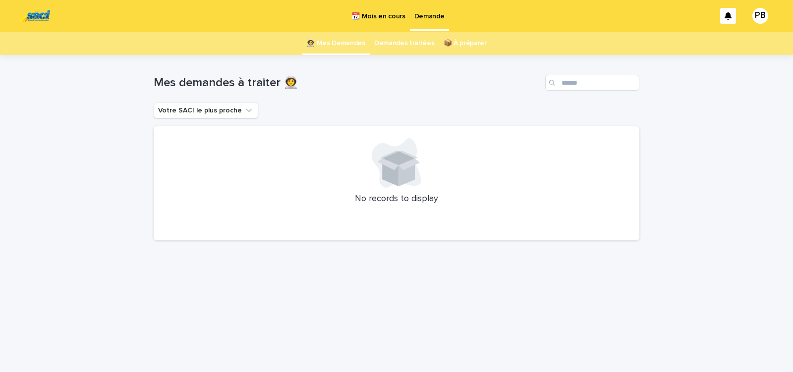
click at [383, 18] on p "📆 Mois en cours" at bounding box center [378, 10] width 54 height 21
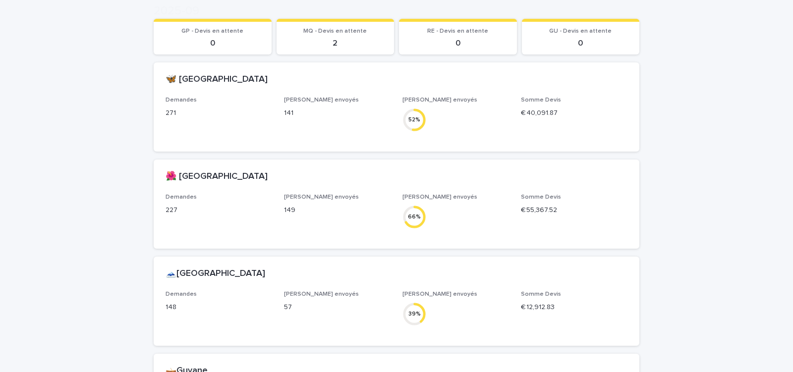
scroll to position [168, 0]
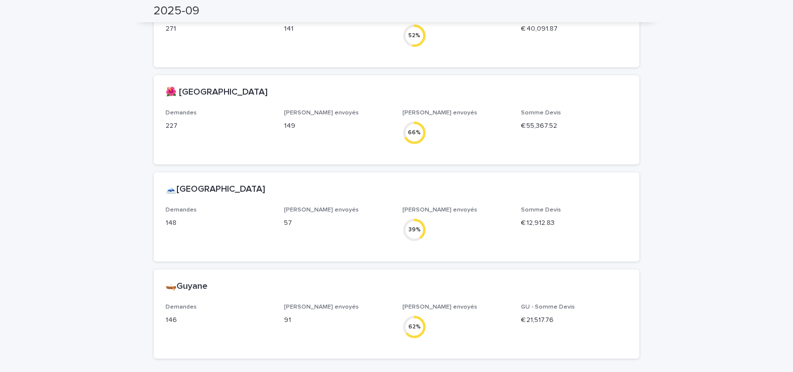
click at [711, 163] on div "Loading... Saving… Loading... Saving… 2025-09 2025-09 Sorry, there was an error…" at bounding box center [396, 139] width 793 height 553
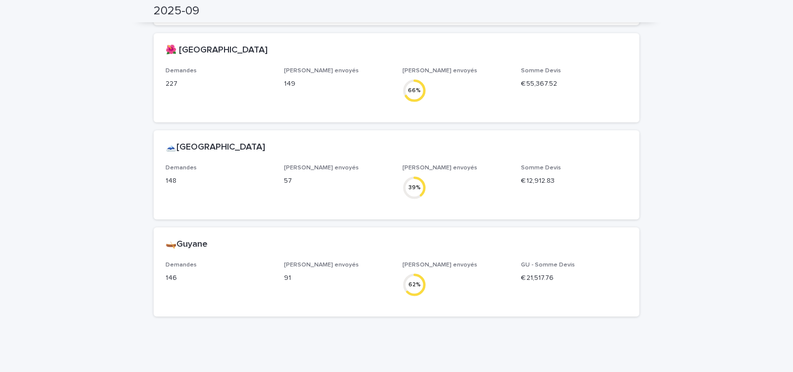
scroll to position [212, 0]
click at [120, 221] on div "Loading... Saving… Loading... Saving… 2025-09 2025-09 Sorry, there was an error…" at bounding box center [396, 96] width 793 height 553
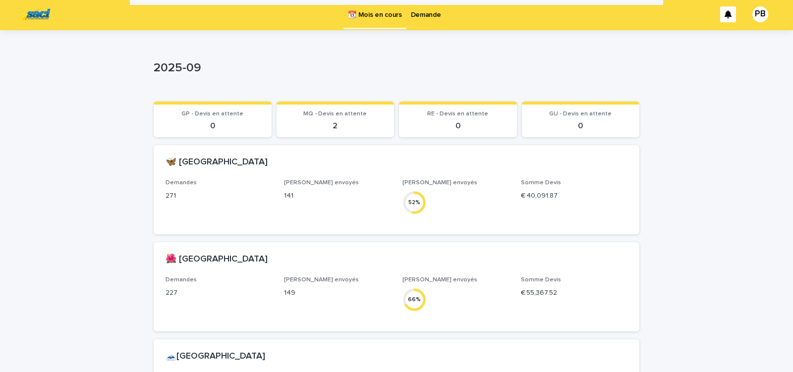
scroll to position [0, 0]
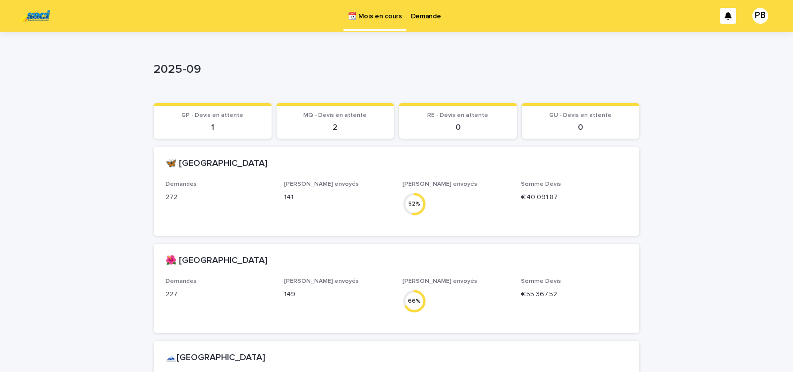
click at [418, 18] on p "Demande" at bounding box center [426, 10] width 30 height 21
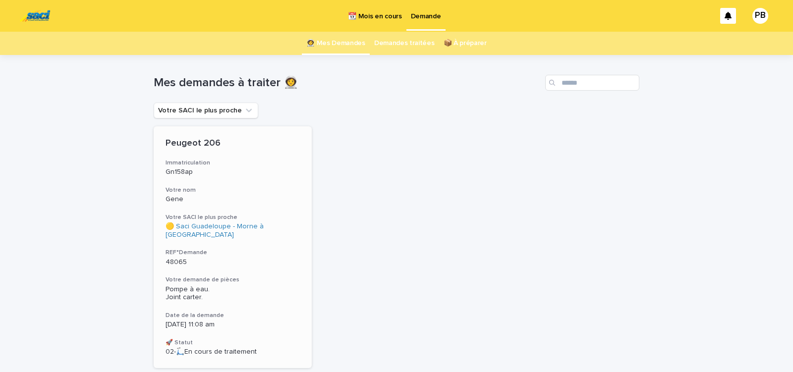
click at [277, 202] on p "Gene" at bounding box center [232, 199] width 134 height 8
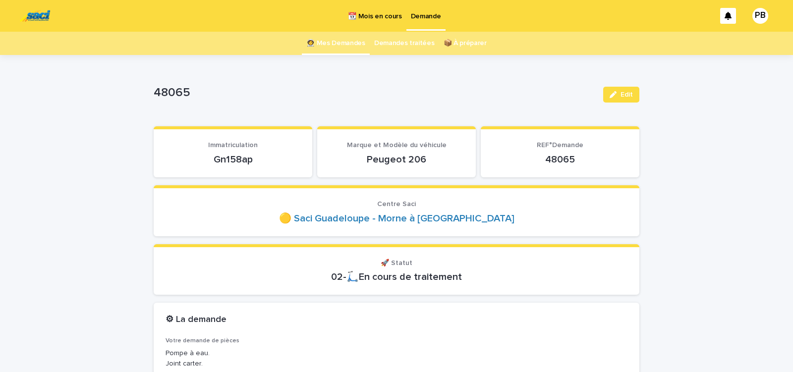
scroll to position [42, 0]
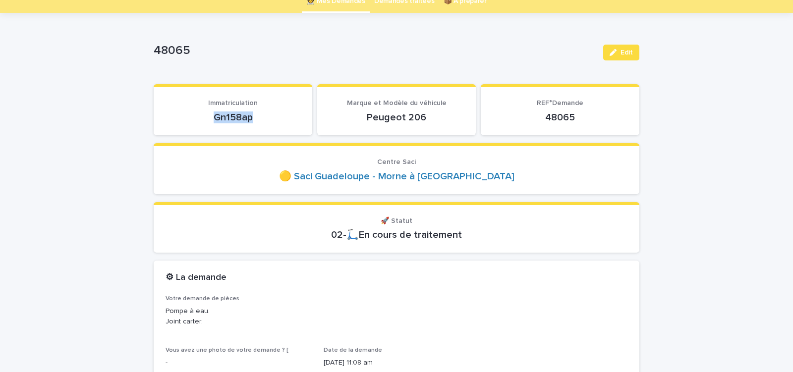
drag, startPoint x: 206, startPoint y: 119, endPoint x: 267, endPoint y: 118, distance: 60.9
click at [267, 118] on p "Gn158ap" at bounding box center [232, 117] width 135 height 12
copy p "Gn158ap"
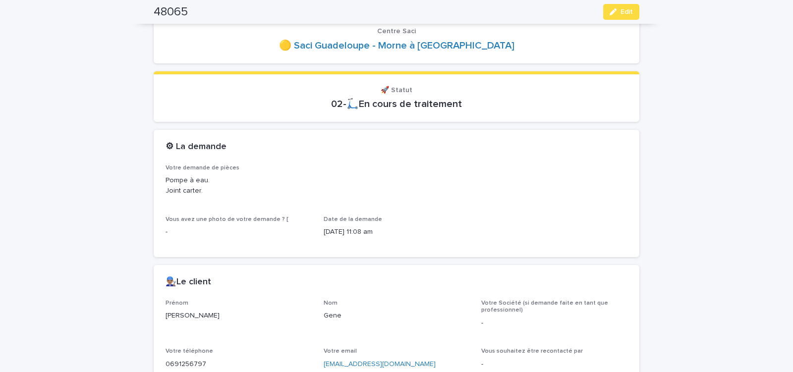
scroll to position [126, 0]
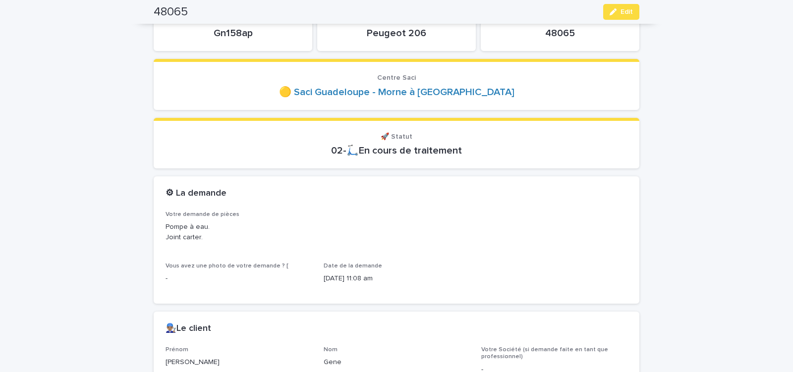
click at [276, 39] on section "Immatriculation Gn158ap" at bounding box center [233, 25] width 159 height 51
drag, startPoint x: 212, startPoint y: 36, endPoint x: 264, endPoint y: 36, distance: 52.5
click at [262, 36] on p "Gn158ap" at bounding box center [232, 33] width 135 height 12
copy p "Gn158ap"
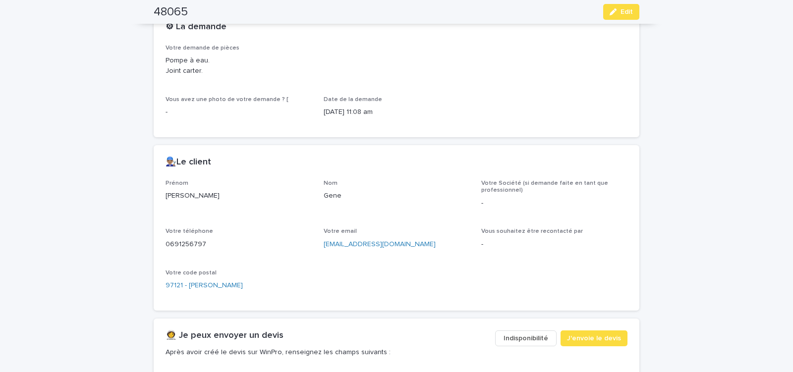
scroll to position [295, 0]
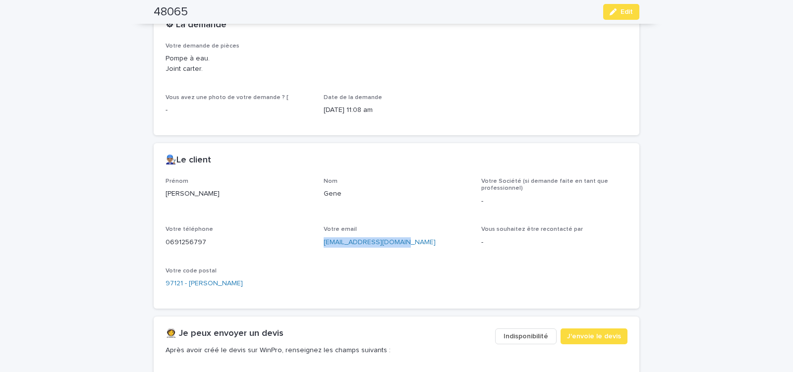
drag, startPoint x: 319, startPoint y: 247, endPoint x: 418, endPoint y: 248, distance: 99.1
click at [417, 249] on div "Prénom [PERSON_NAME] [PERSON_NAME] Société (si demande faite en tant que profes…" at bounding box center [396, 237] width 462 height 119
copy link "[EMAIL_ADDRESS][DOMAIN_NAME]"
click at [580, 337] on span "J'envoie le devis" at bounding box center [594, 336] width 54 height 10
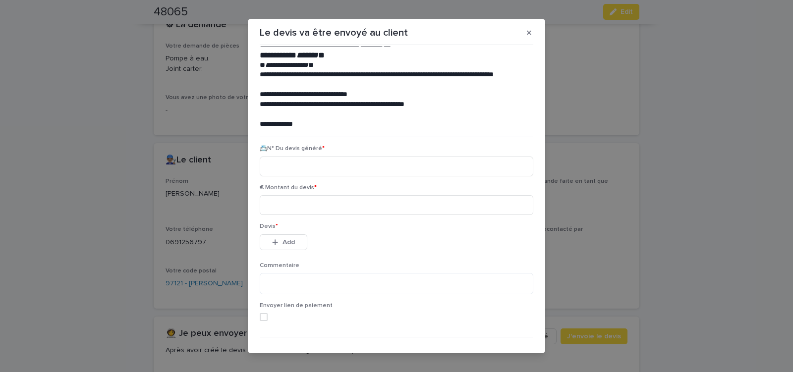
scroll to position [45, 0]
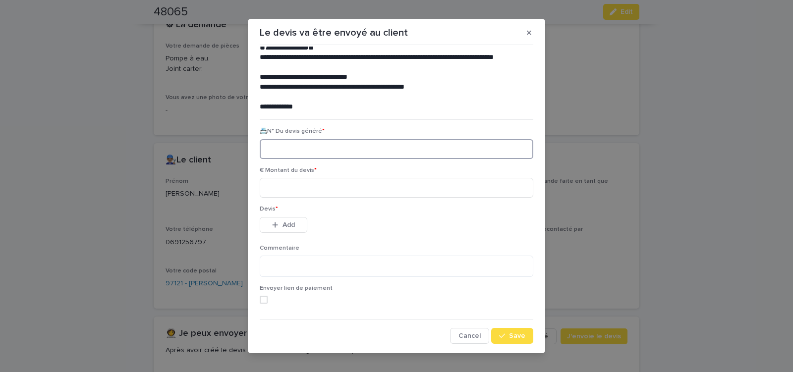
paste input "********"
type input "********"
click at [311, 188] on input at bounding box center [396, 188] width 273 height 20
type input "*****"
drag, startPoint x: 284, startPoint y: 225, endPoint x: 313, endPoint y: 218, distance: 29.1
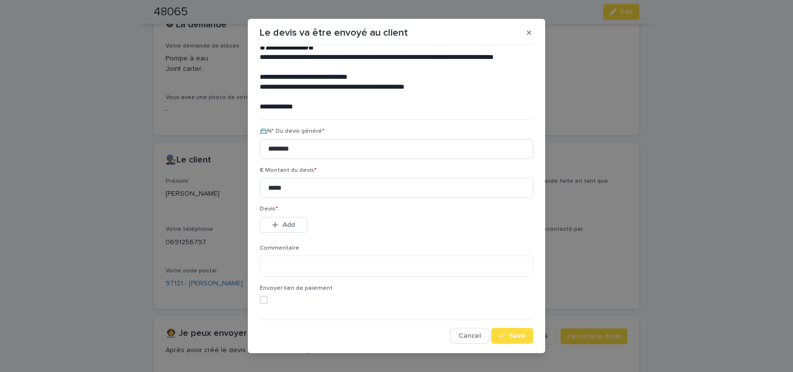
click at [285, 224] on span "Add" at bounding box center [288, 224] width 12 height 7
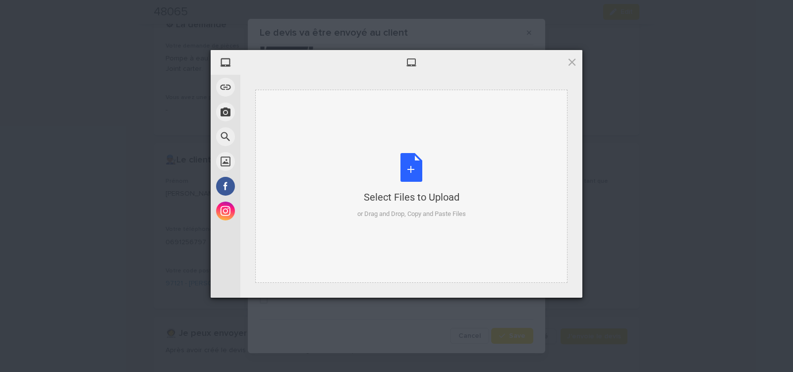
click at [409, 166] on div "Select Files to Upload or Drag and Drop, Copy and Paste Files" at bounding box center [411, 186] width 108 height 66
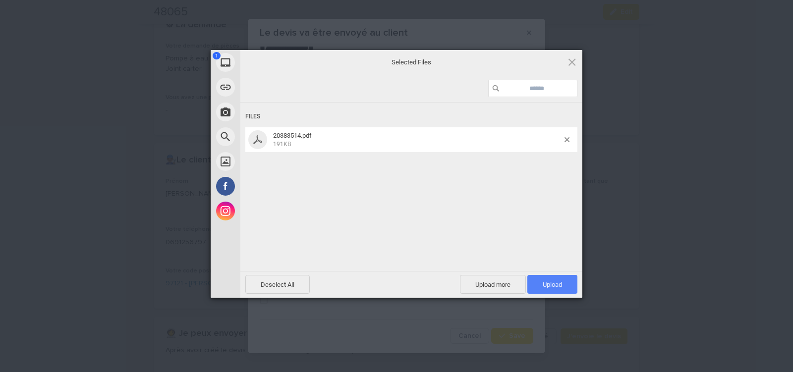
click at [556, 281] on span "Upload 1" at bounding box center [551, 284] width 19 height 7
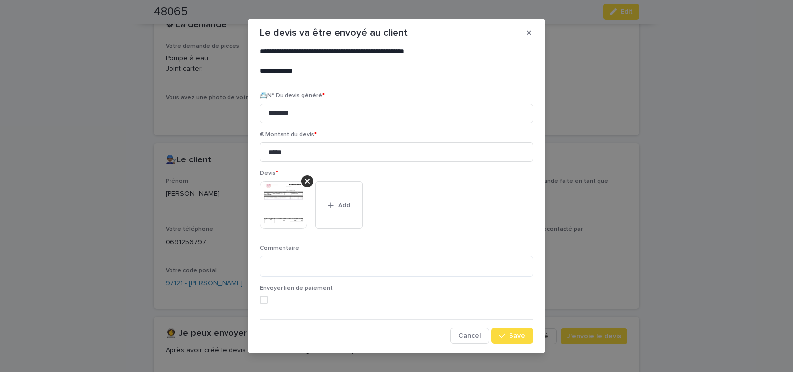
scroll to position [11, 0]
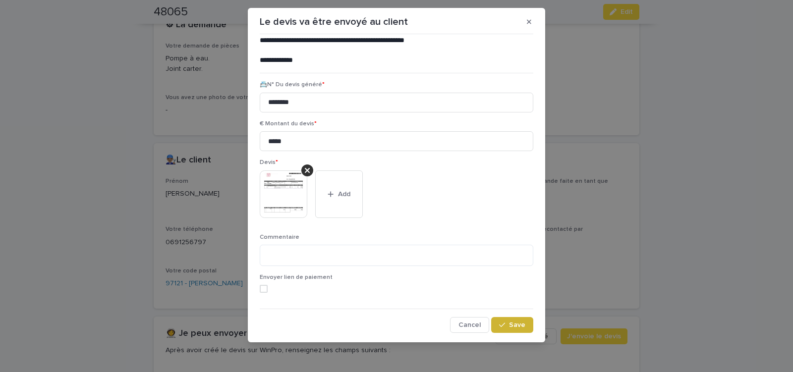
click at [517, 325] on span "Save" at bounding box center [517, 324] width 16 height 7
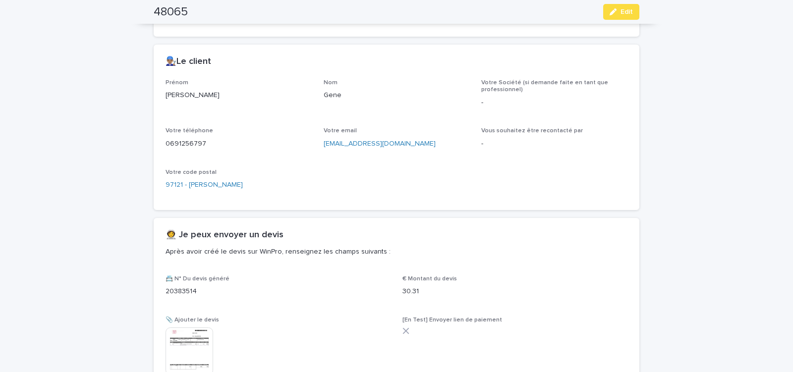
scroll to position [476, 0]
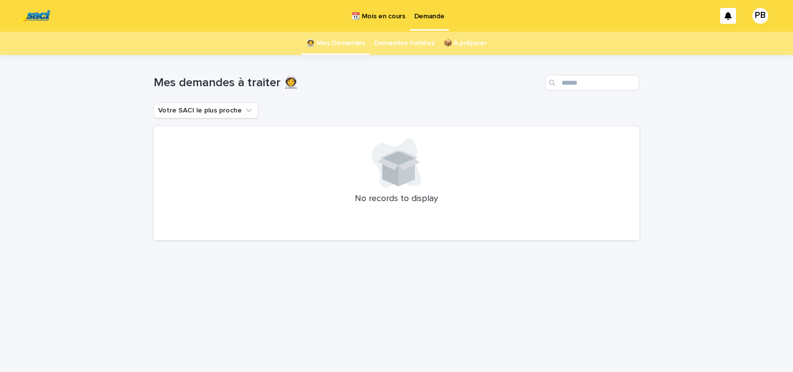
click at [383, 14] on p "📆 Mois en cours" at bounding box center [378, 10] width 54 height 21
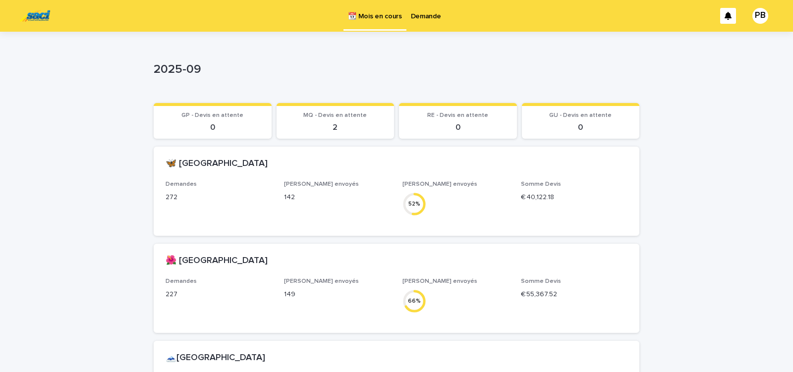
click at [552, 82] on div "2025-09" at bounding box center [396, 72] width 485 height 40
click at [480, 62] on div "2025-09" at bounding box center [395, 68] width 482 height 16
click at [556, 66] on p "2025-09" at bounding box center [395, 69] width 482 height 14
click at [563, 70] on p "2025-09" at bounding box center [395, 69] width 482 height 14
click at [423, 17] on p "Demande" at bounding box center [426, 10] width 30 height 21
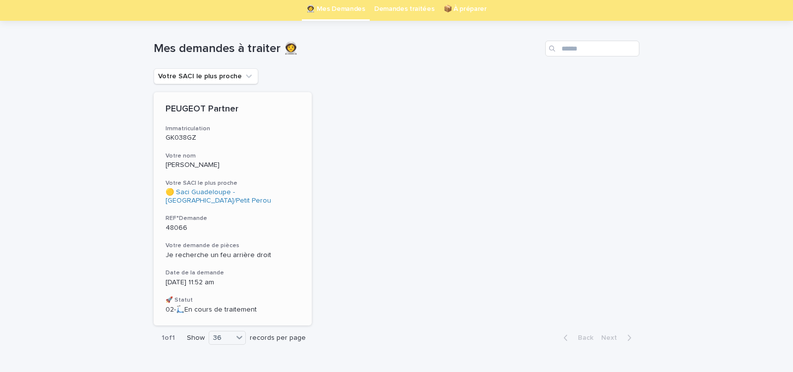
scroll to position [62, 0]
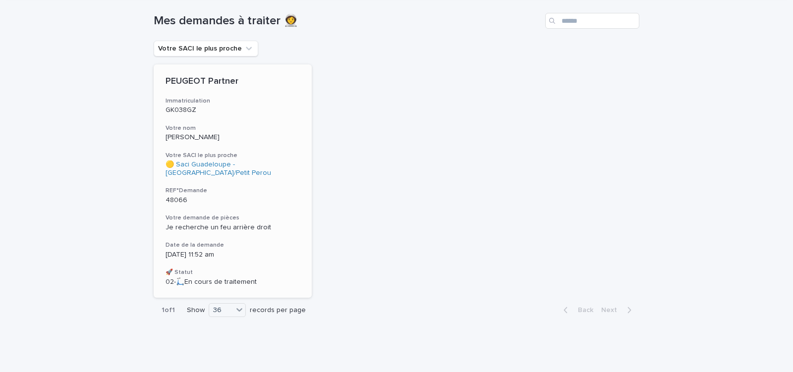
click at [271, 217] on h3 "Votre demande de pièces" at bounding box center [232, 218] width 134 height 8
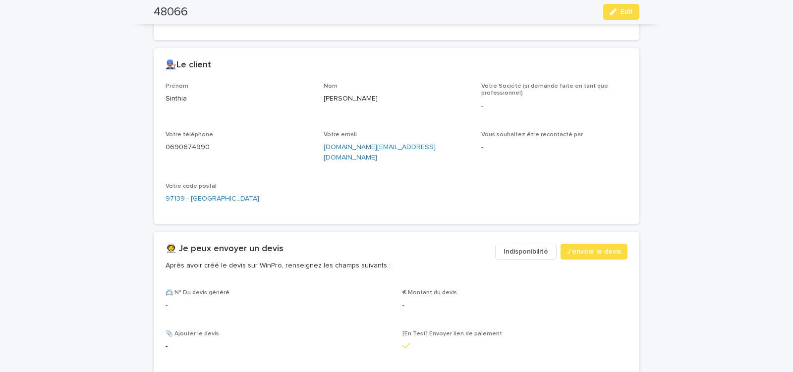
scroll to position [384, 0]
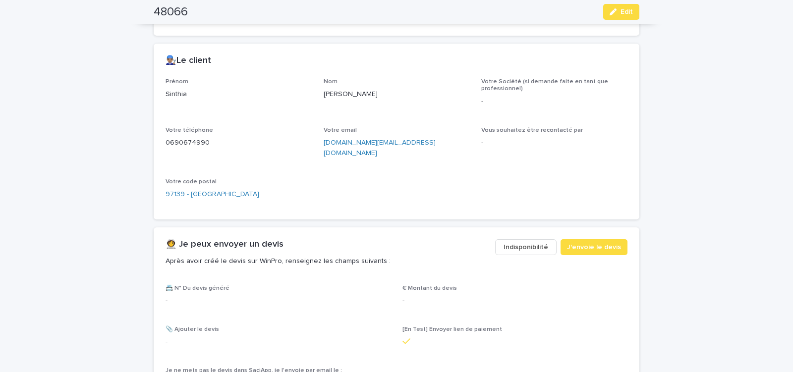
click at [524, 242] on span "Indisponibilité" at bounding box center [525, 247] width 45 height 10
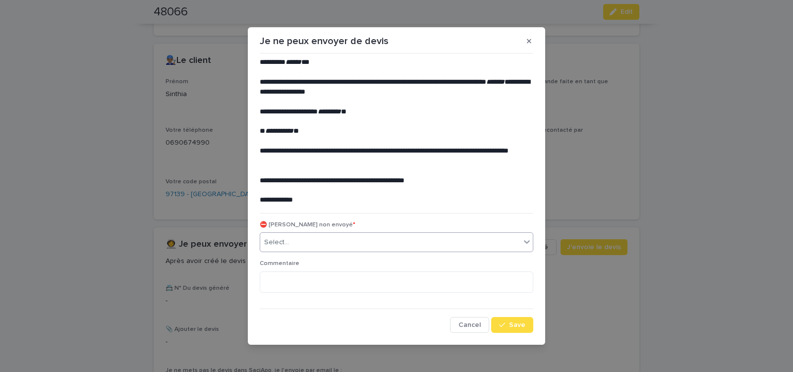
click at [335, 241] on div "Select..." at bounding box center [390, 242] width 260 height 16
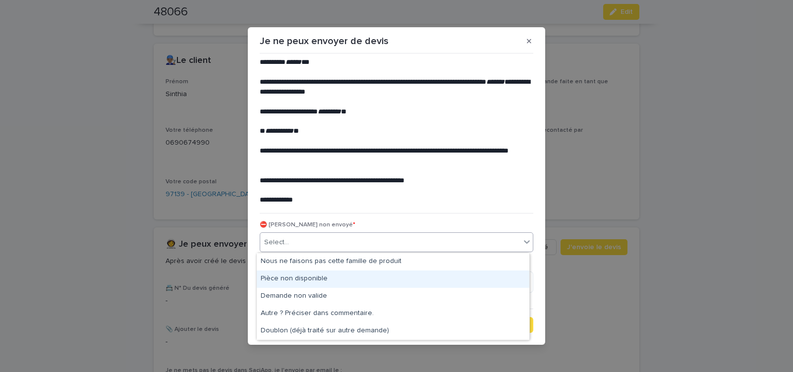
click at [312, 278] on div "Pièce non disponible" at bounding box center [393, 278] width 272 height 17
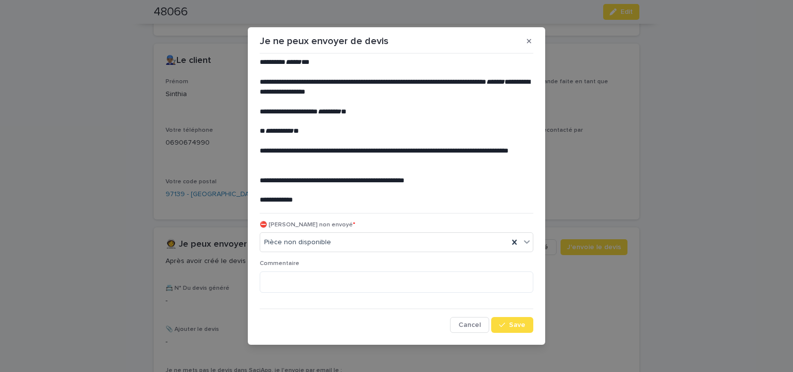
drag, startPoint x: 500, startPoint y: 324, endPoint x: 357, endPoint y: 260, distance: 156.7
click at [498, 321] on button "Save" at bounding box center [512, 325] width 42 height 16
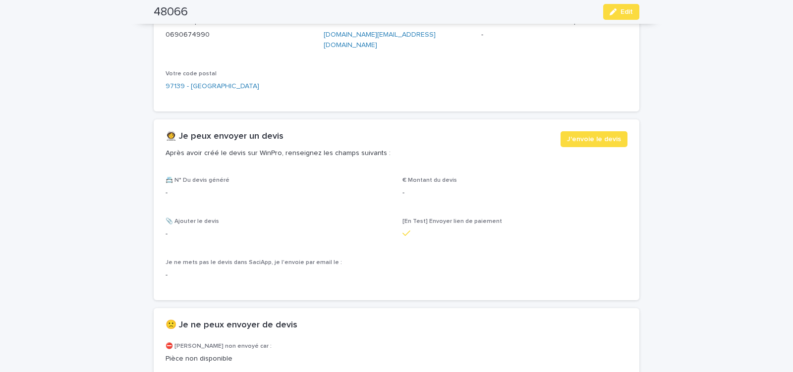
scroll to position [511, 0]
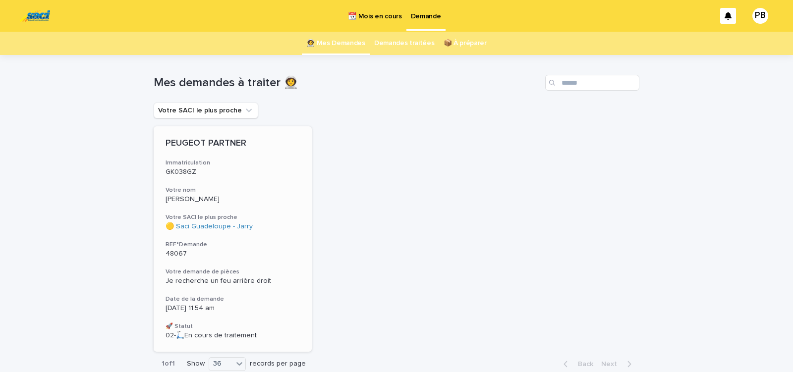
click at [290, 254] on p "48067" at bounding box center [232, 254] width 134 height 8
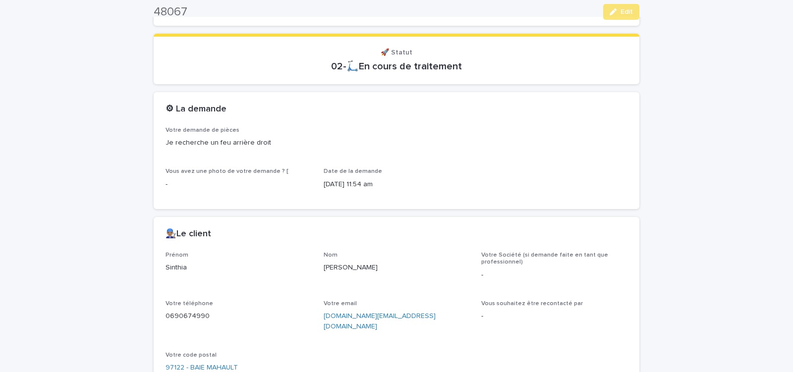
scroll to position [463, 0]
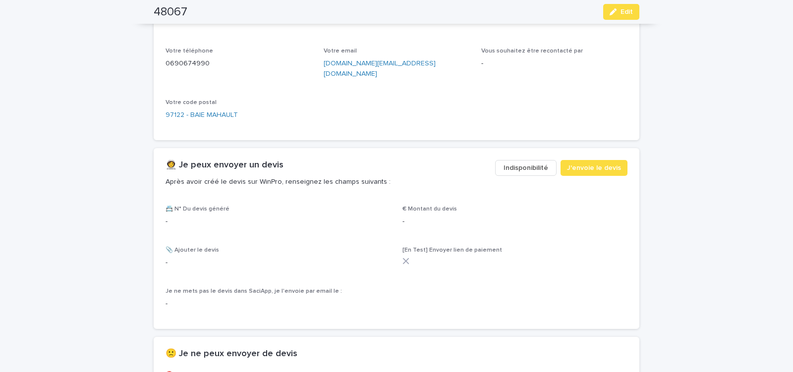
click at [510, 163] on span "Indisponibilité" at bounding box center [525, 168] width 45 height 10
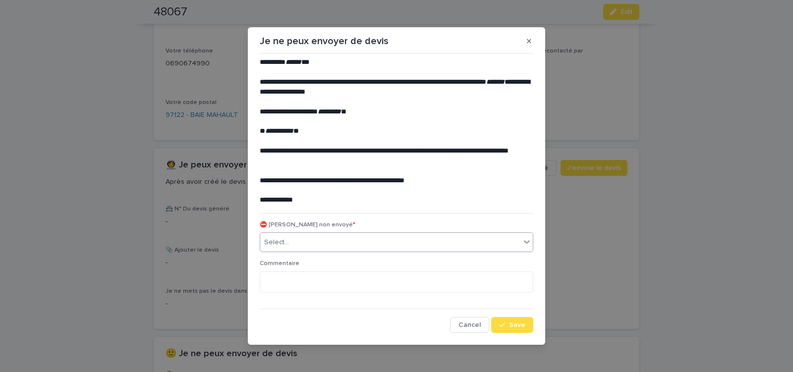
drag, startPoint x: 306, startPoint y: 239, endPoint x: 308, endPoint y: 252, distance: 13.5
click at [308, 244] on div "Select..." at bounding box center [390, 242] width 260 height 16
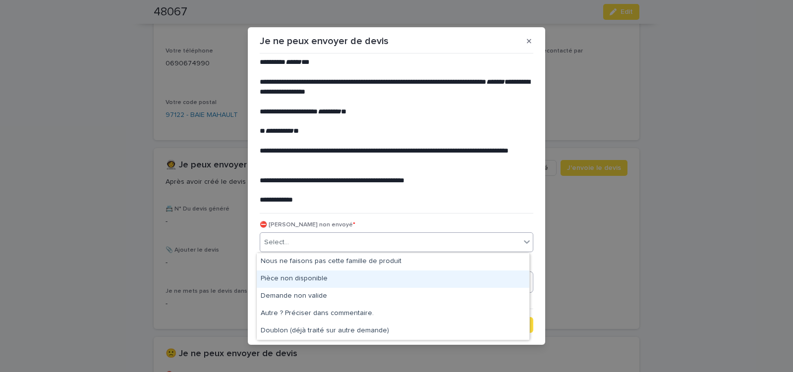
drag, startPoint x: 301, startPoint y: 278, endPoint x: 333, endPoint y: 289, distance: 33.4
click at [301, 278] on div "Pièce non disponible" at bounding box center [393, 278] width 272 height 17
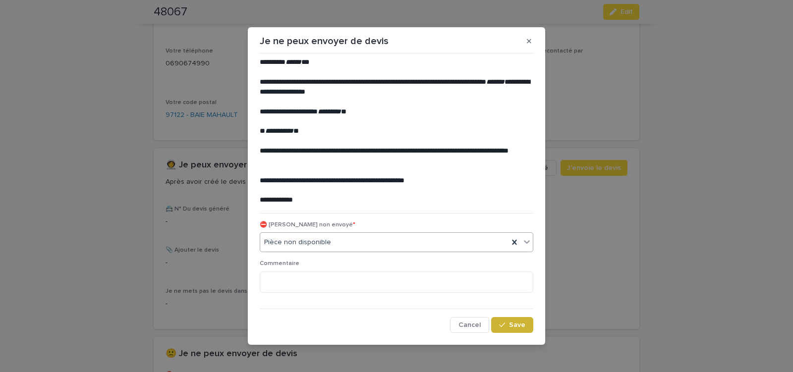
drag, startPoint x: 506, startPoint y: 325, endPoint x: 497, endPoint y: 321, distance: 9.8
click at [504, 323] on div "button" at bounding box center [504, 324] width 10 height 7
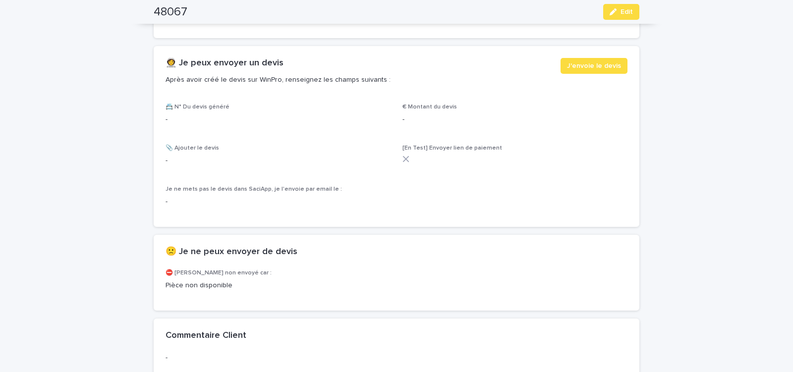
scroll to position [590, 0]
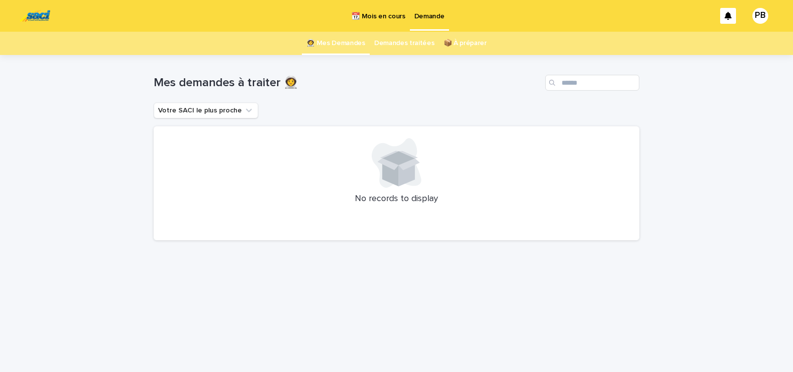
click at [407, 43] on link "Demandes traitées" at bounding box center [404, 43] width 60 height 23
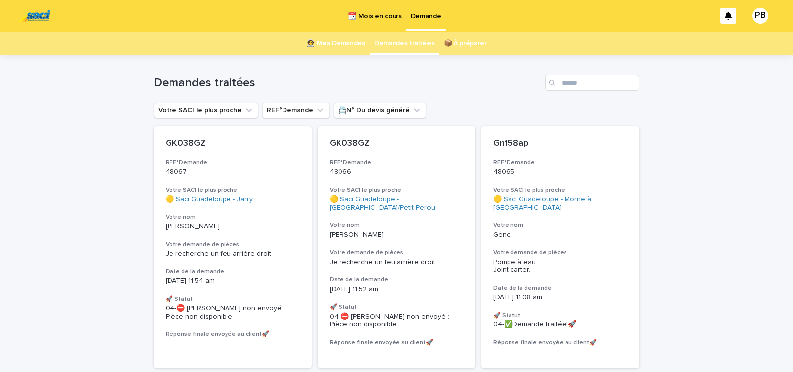
click at [374, 18] on p "📆 Mois en cours" at bounding box center [375, 10] width 54 height 21
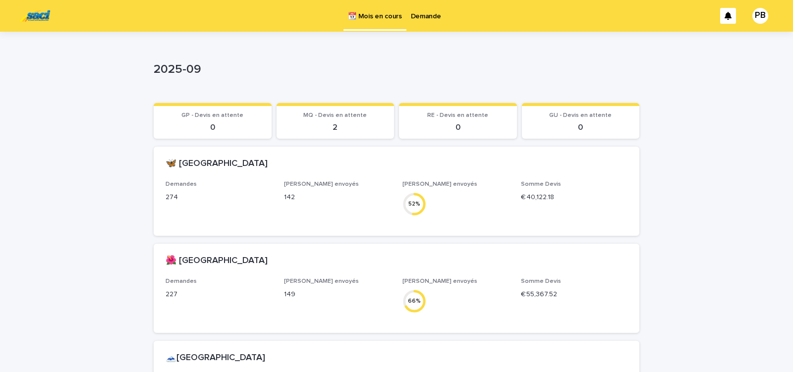
click at [538, 71] on p "2025-09" at bounding box center [395, 69] width 482 height 14
click at [424, 14] on p "Demande" at bounding box center [426, 10] width 30 height 21
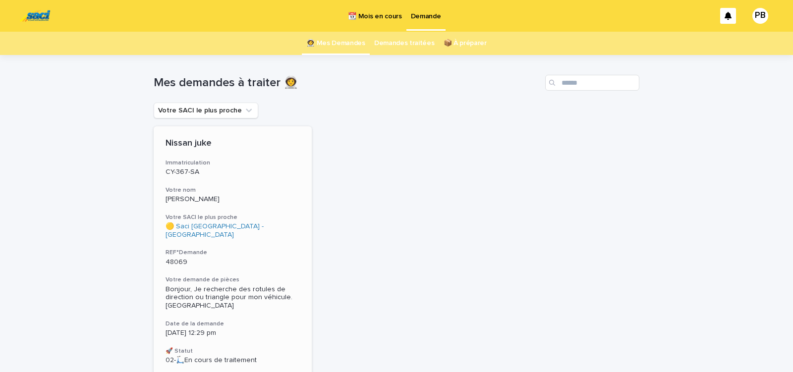
click at [293, 207] on div "Nissan juke Immatriculation CY-367-SA Votre nom Dubois Votre SACI le plus proch…" at bounding box center [233, 251] width 158 height 250
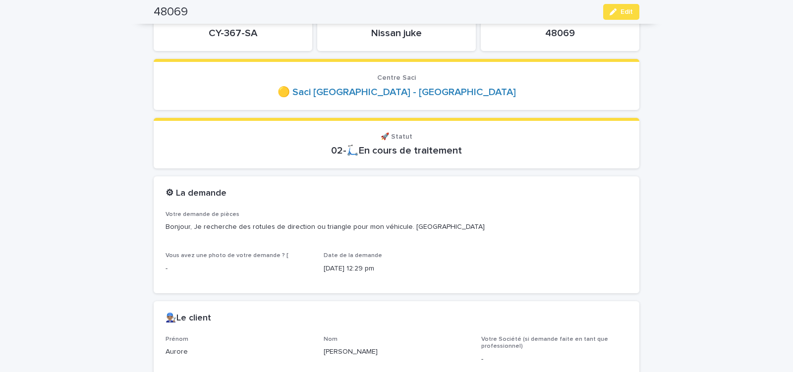
scroll to position [84, 0]
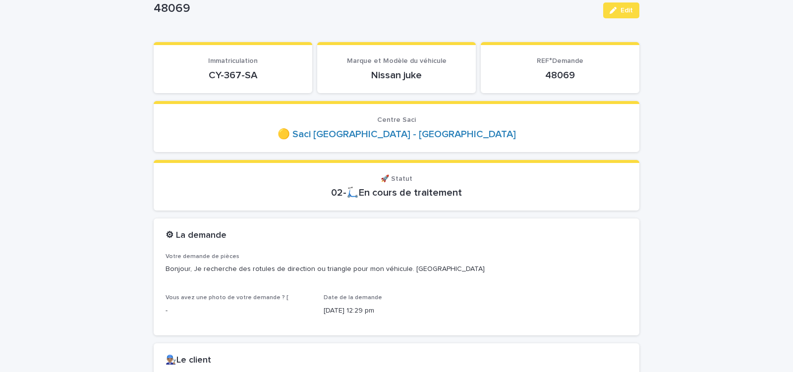
drag, startPoint x: 204, startPoint y: 79, endPoint x: 278, endPoint y: 84, distance: 74.5
click at [278, 81] on div "CY-367-SA" at bounding box center [232, 74] width 135 height 14
copy p "CY-367-SA"
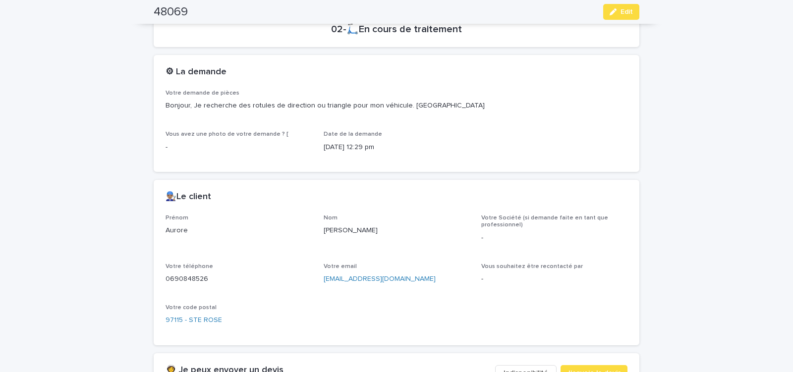
scroll to position [295, 0]
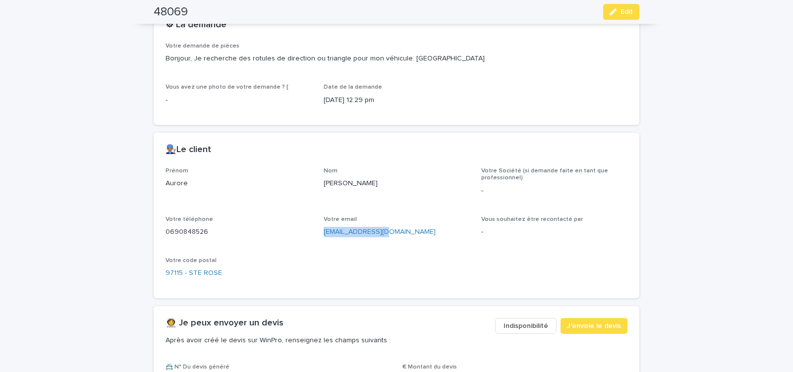
drag, startPoint x: 319, startPoint y: 237, endPoint x: 408, endPoint y: 250, distance: 89.6
click at [405, 248] on div "Prénom [PERSON_NAME] Votre Société (si demande faite en tant que professionnel)…" at bounding box center [396, 226] width 462 height 119
copy link "[EMAIL_ADDRESS][DOMAIN_NAME]"
click at [587, 324] on span "J'envoie le devis" at bounding box center [594, 326] width 54 height 10
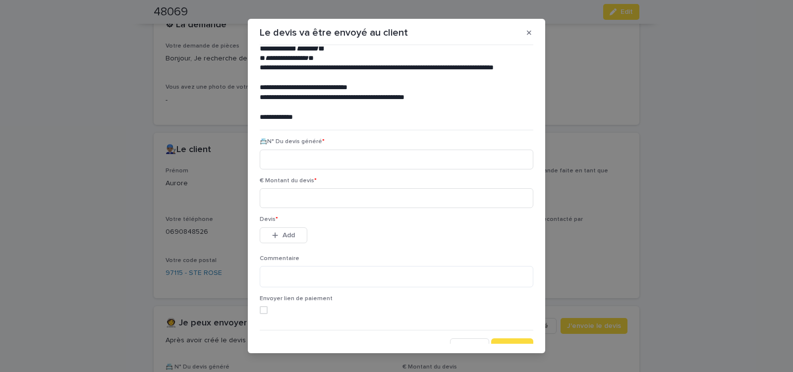
scroll to position [45, 0]
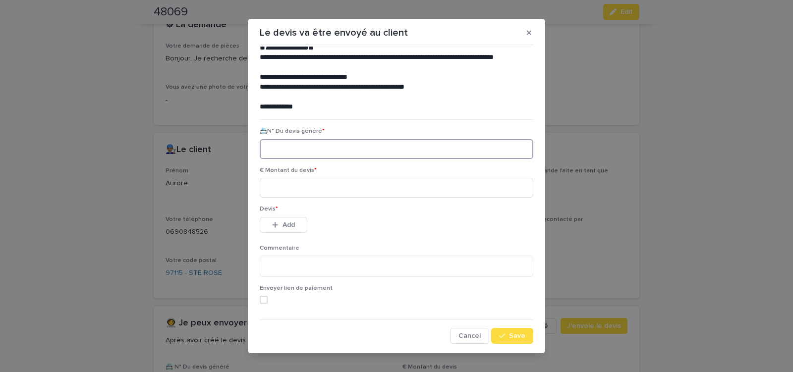
paste input "********"
type input "********"
drag, startPoint x: 325, startPoint y: 190, endPoint x: 326, endPoint y: 196, distance: 6.5
click at [325, 189] on input at bounding box center [396, 188] width 273 height 20
type input "******"
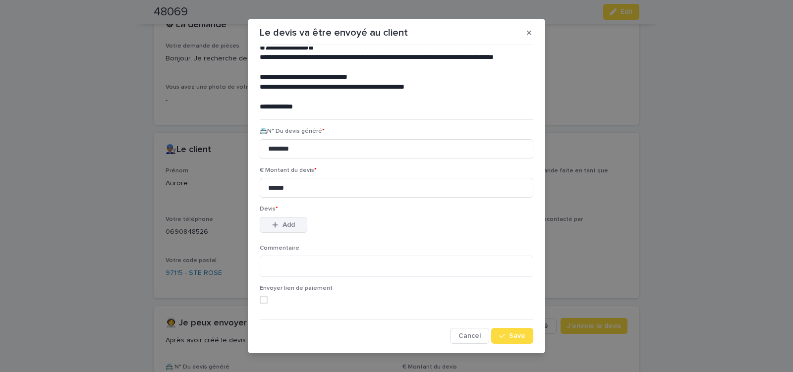
click at [290, 225] on span "Add" at bounding box center [288, 224] width 12 height 7
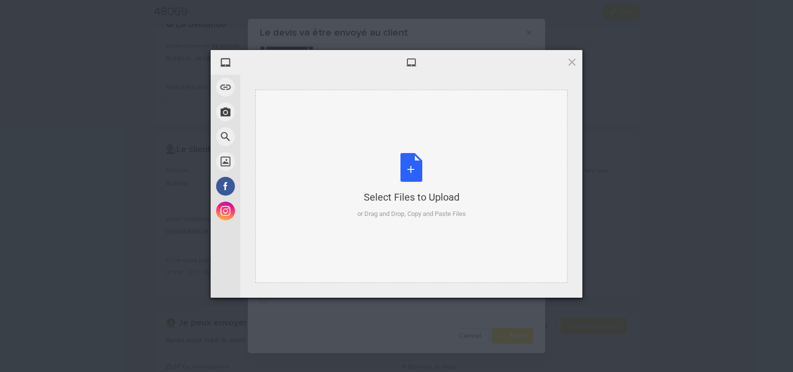
click at [410, 164] on div "Select Files to Upload or Drag and Drop, Copy and Paste Files" at bounding box center [411, 186] width 108 height 66
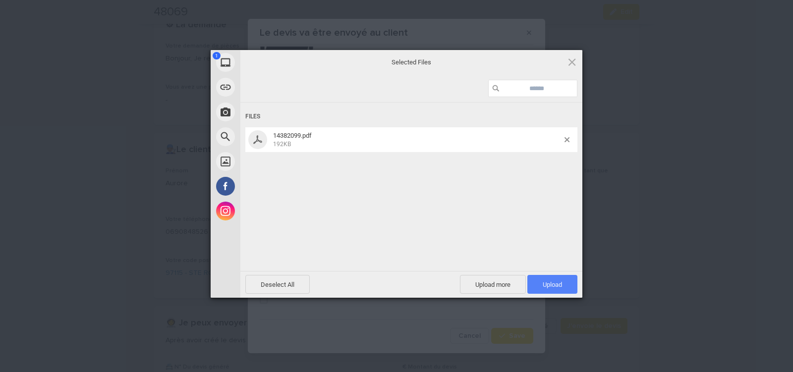
drag, startPoint x: 549, startPoint y: 284, endPoint x: 547, endPoint y: 278, distance: 5.6
click at [549, 282] on span "Upload 1" at bounding box center [551, 284] width 19 height 7
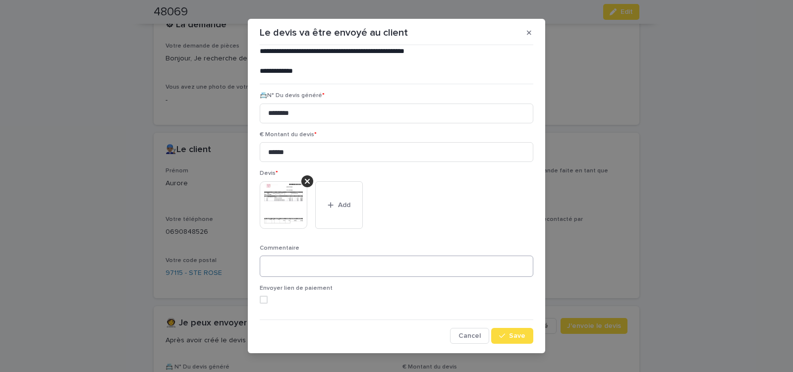
scroll to position [11, 0]
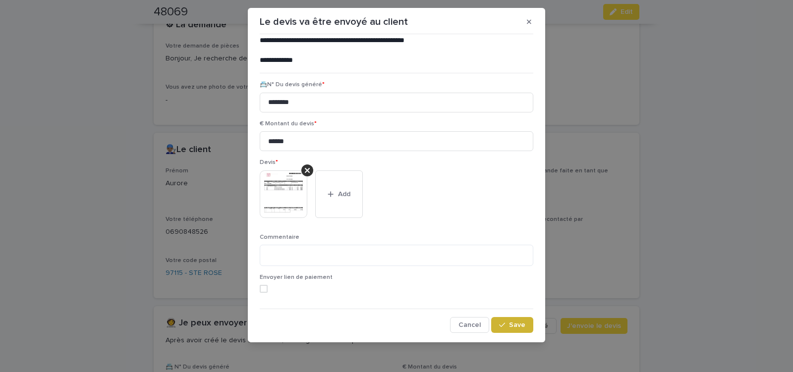
click at [509, 325] on span "Save" at bounding box center [517, 324] width 16 height 7
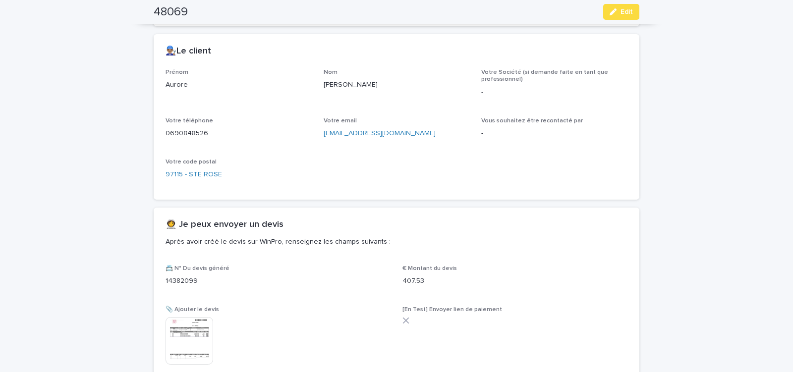
scroll to position [476, 0]
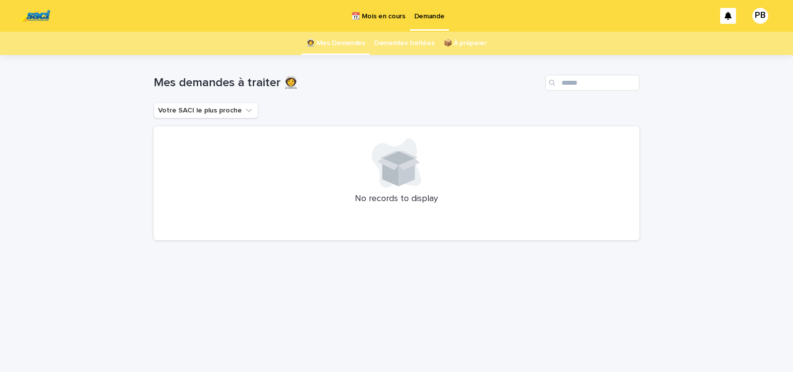
click at [374, 16] on p "📆 Mois en cours" at bounding box center [378, 10] width 54 height 21
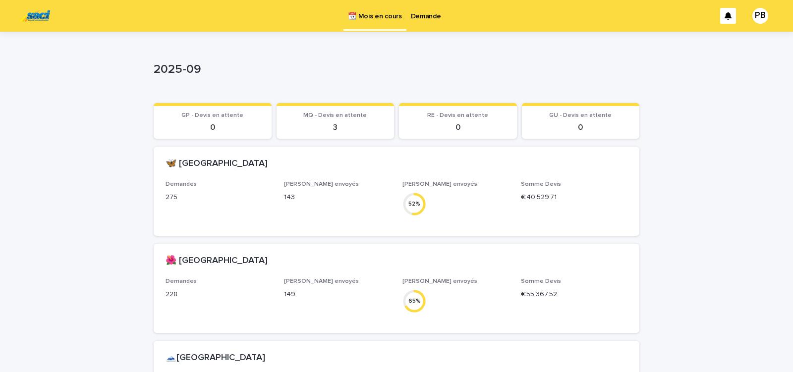
click at [428, 18] on p "Demande" at bounding box center [426, 10] width 30 height 21
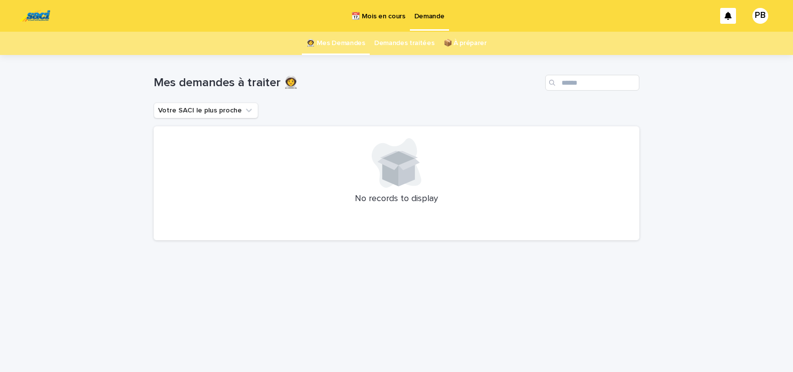
click at [374, 19] on p "📆 Mois en cours" at bounding box center [378, 10] width 54 height 21
